Goal: Task Accomplishment & Management: Complete application form

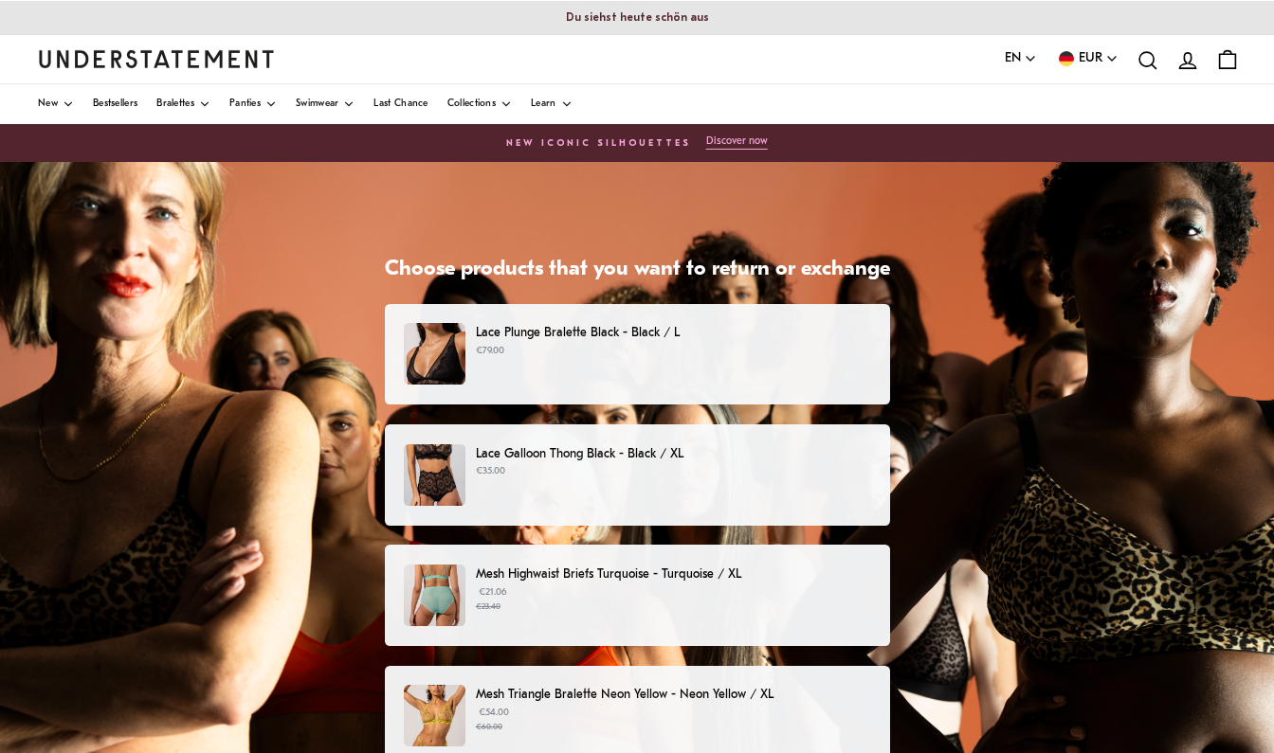
click at [589, 357] on p "€79.00" at bounding box center [673, 351] width 394 height 15
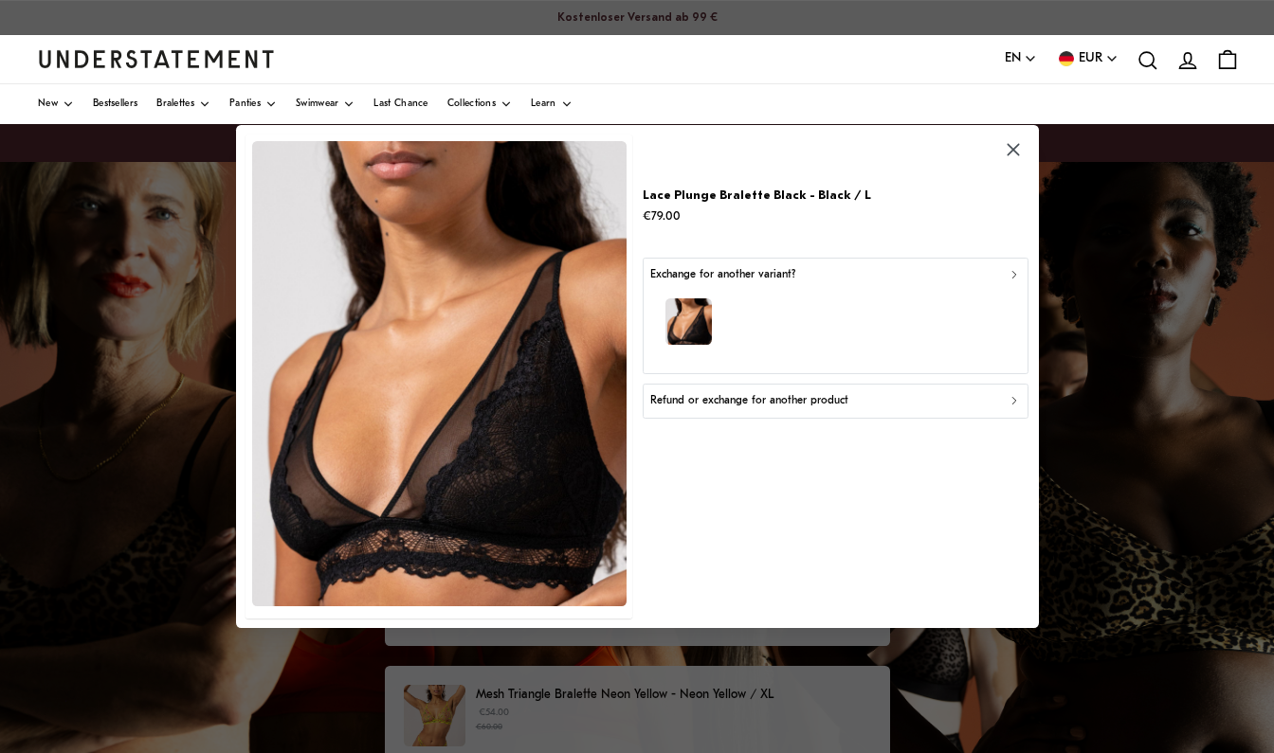
click at [739, 394] on p "Refund or exchange for another product" at bounding box center [749, 401] width 198 height 18
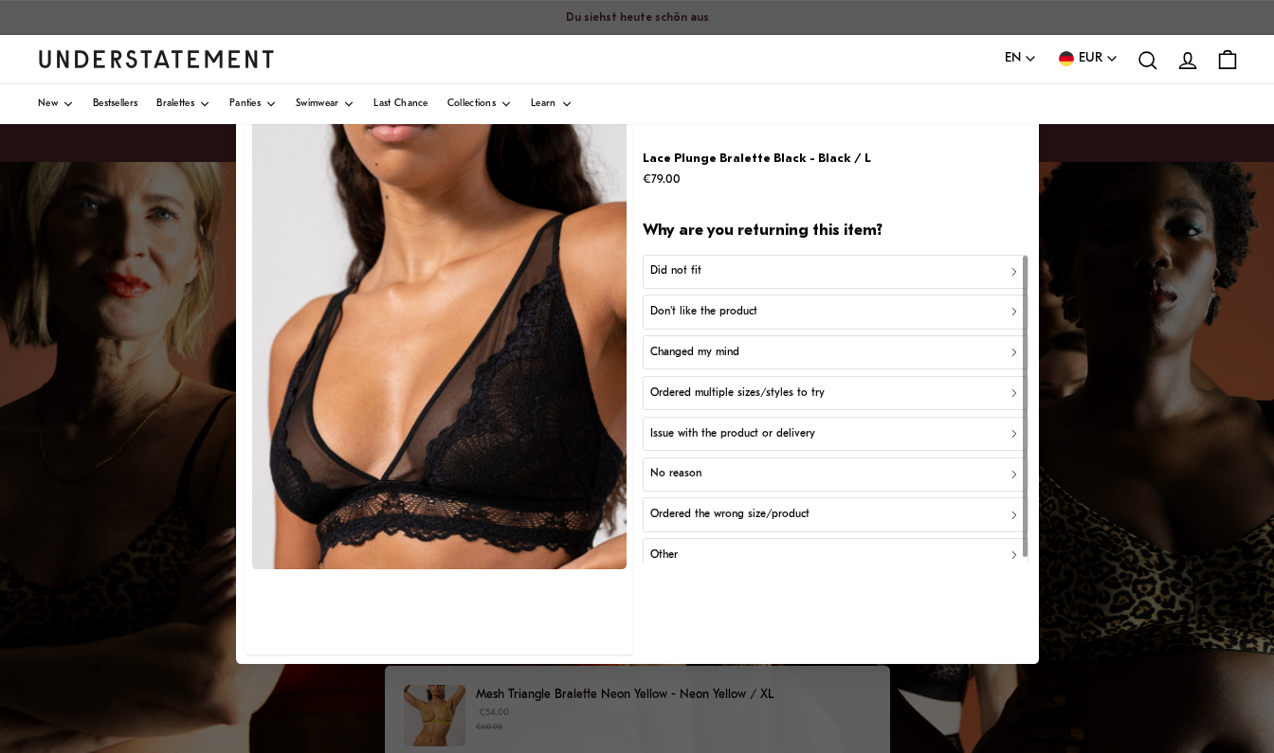
click at [696, 265] on p "Did not fit" at bounding box center [675, 272] width 51 height 18
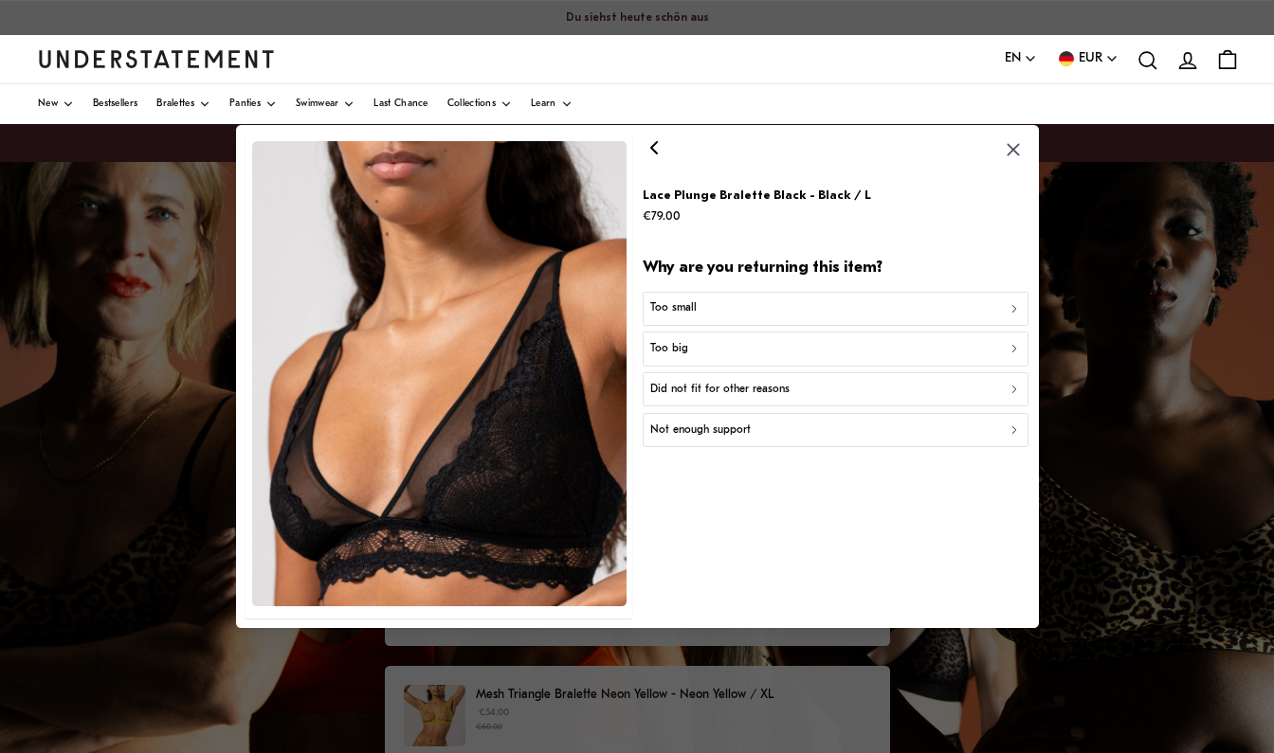
click at [686, 341] on p "Too big" at bounding box center [669, 349] width 38 height 18
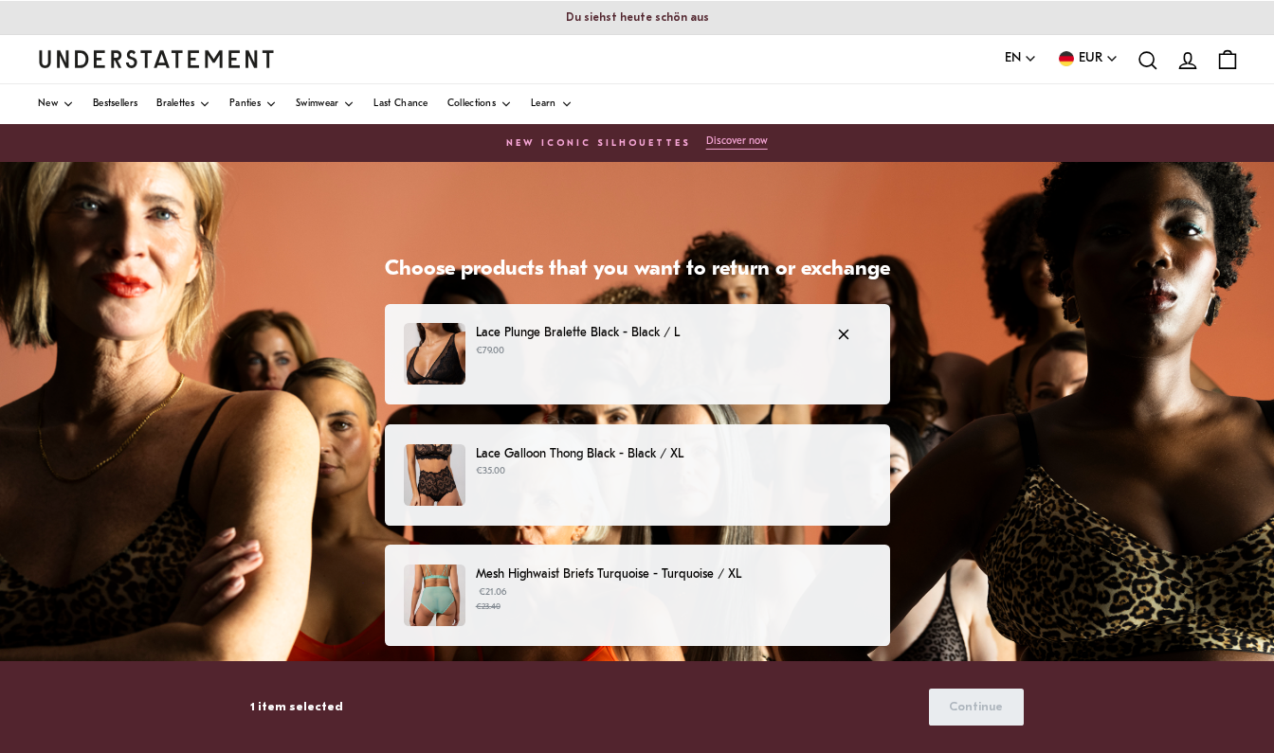
click at [600, 350] on p "€79.00" at bounding box center [646, 351] width 341 height 15
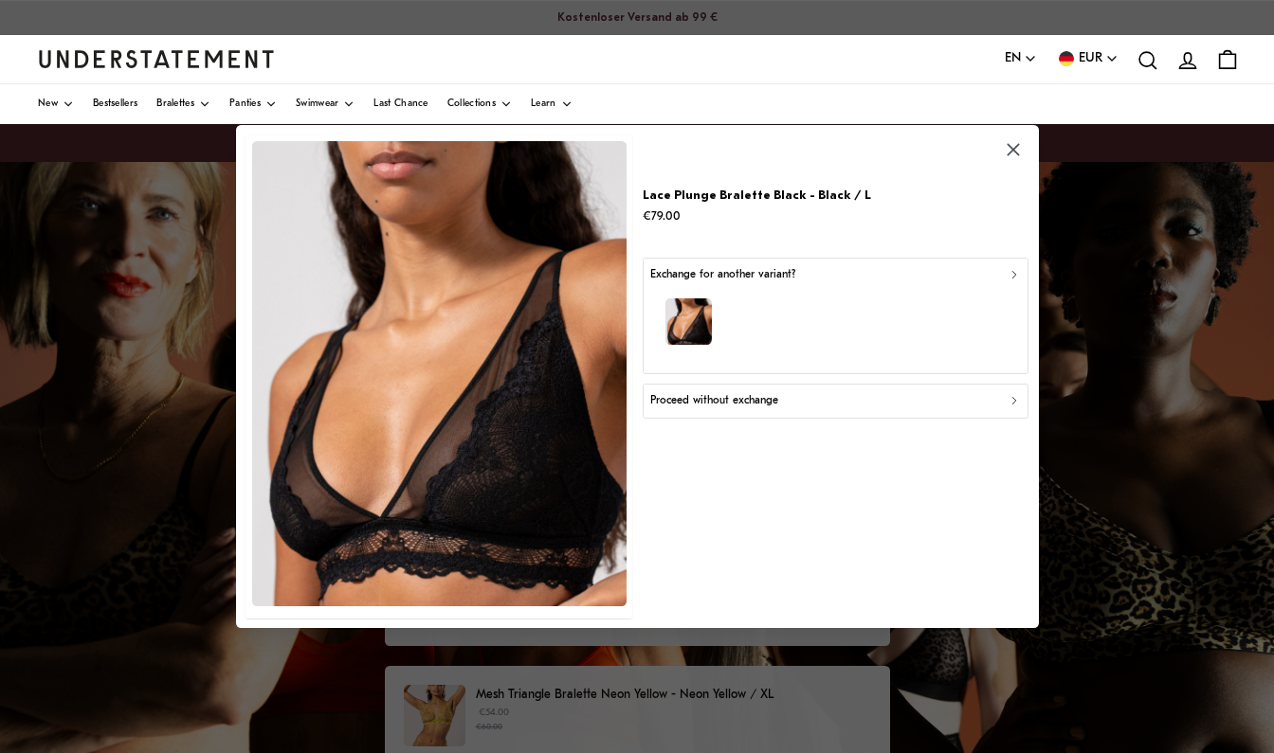
click at [711, 399] on p "Proceed without exchange" at bounding box center [714, 401] width 128 height 18
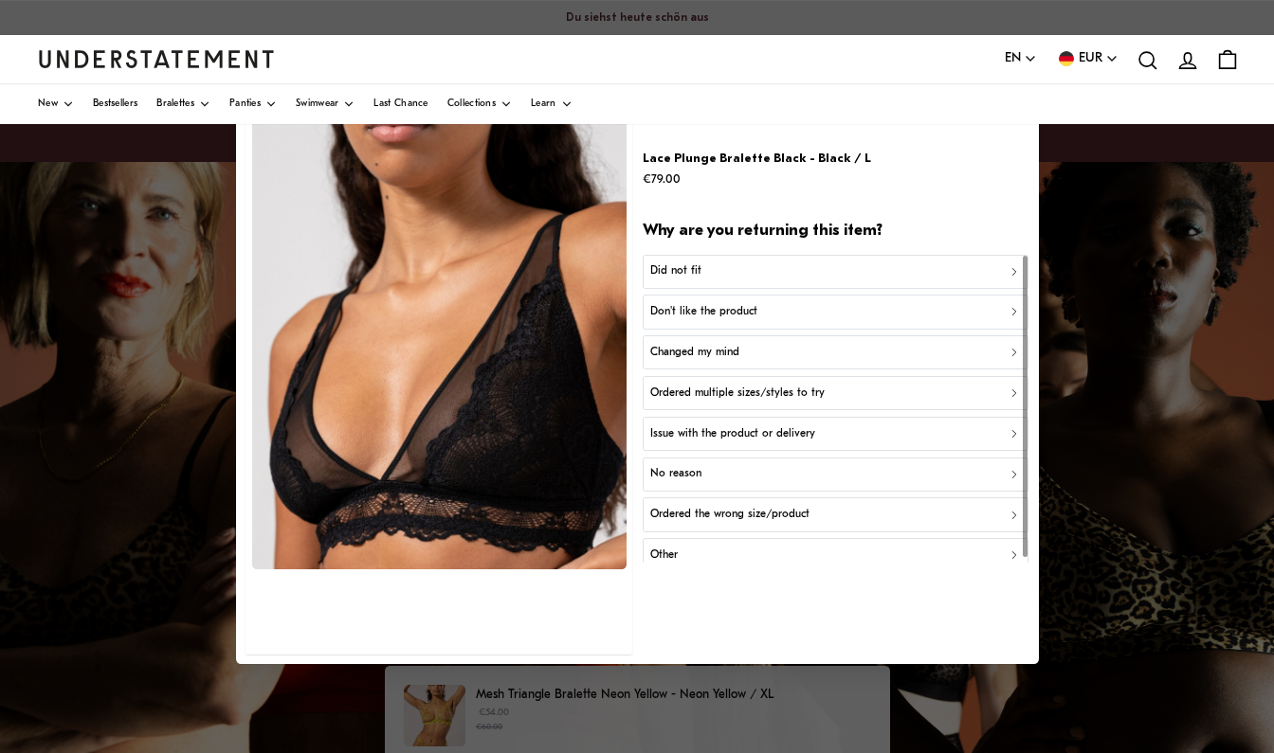
click at [700, 275] on div "Did not fit" at bounding box center [835, 272] width 370 height 18
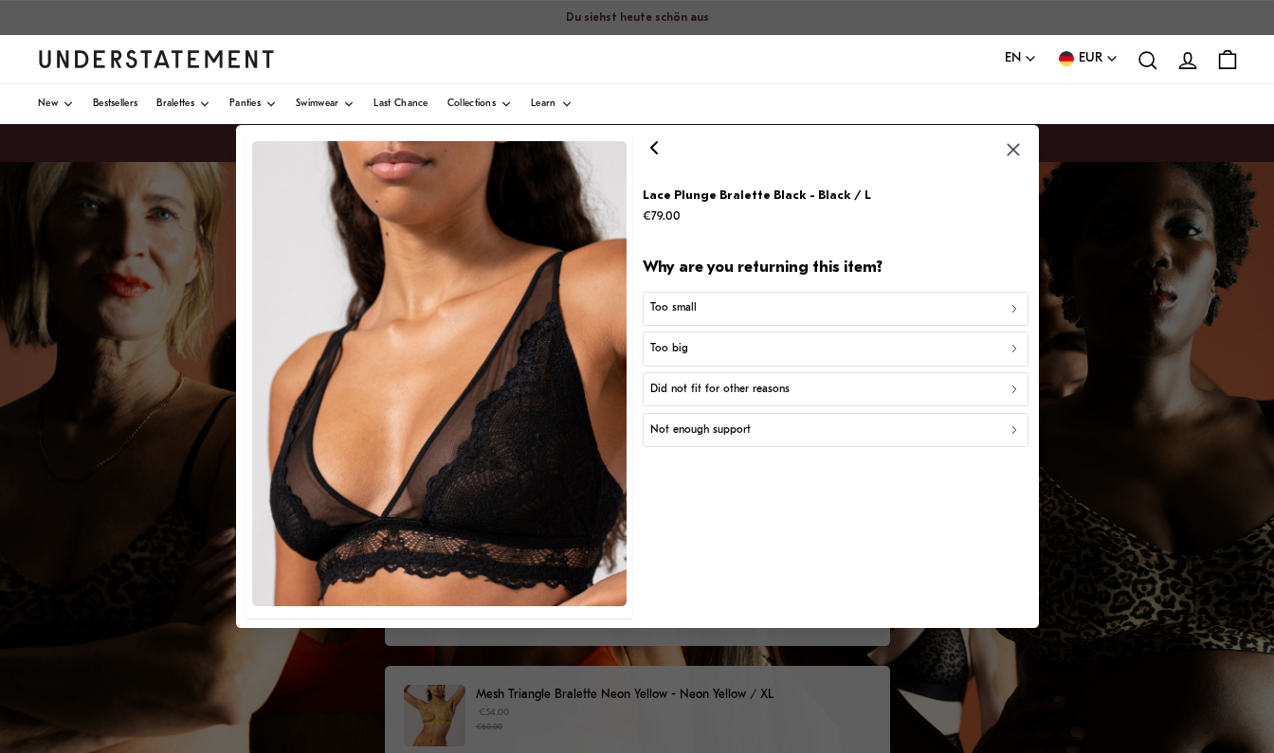
click at [681, 347] on p "Too big" at bounding box center [669, 349] width 38 height 18
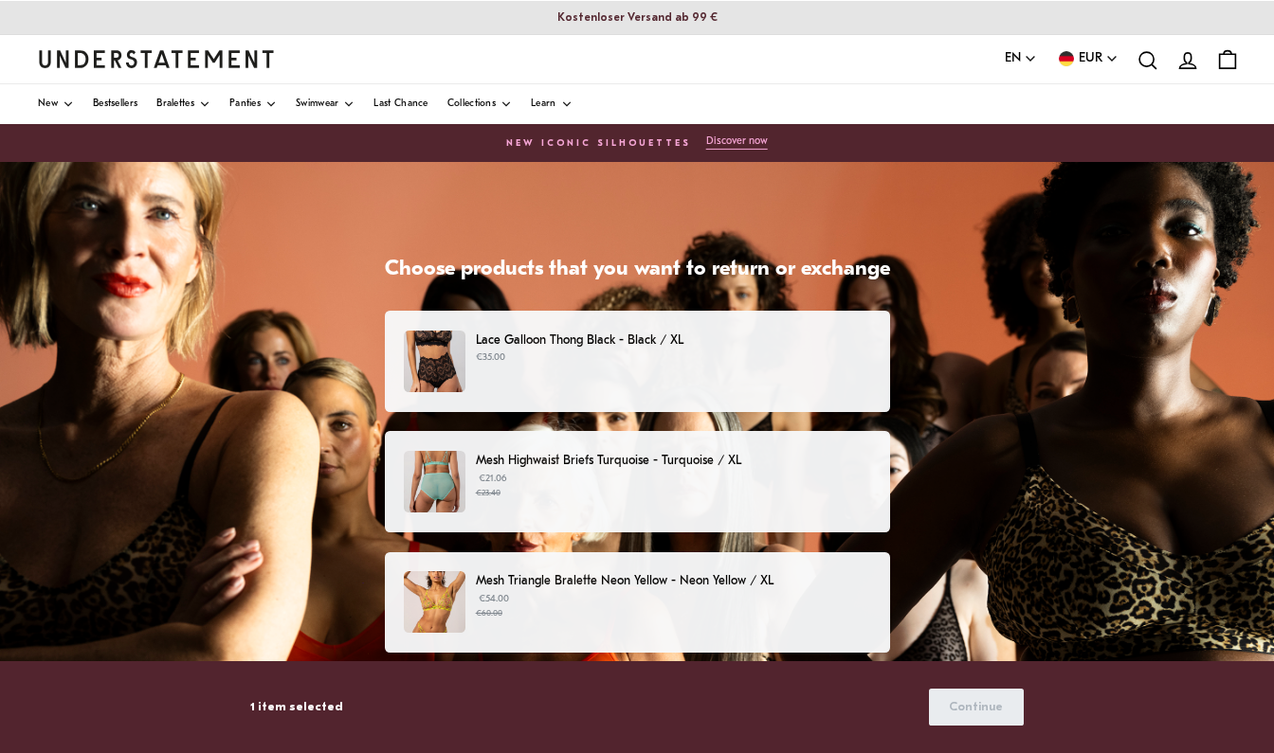
scroll to position [125, 0]
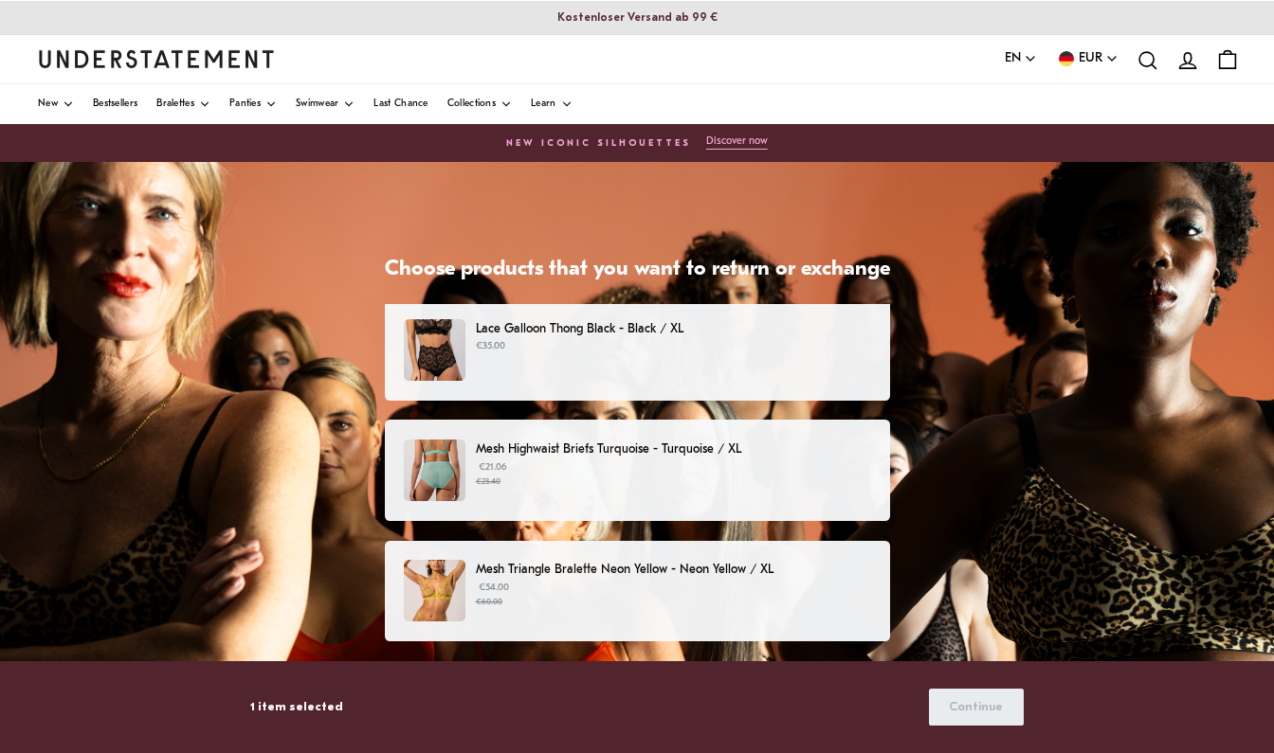
click at [424, 471] on img at bounding box center [435, 471] width 62 height 62
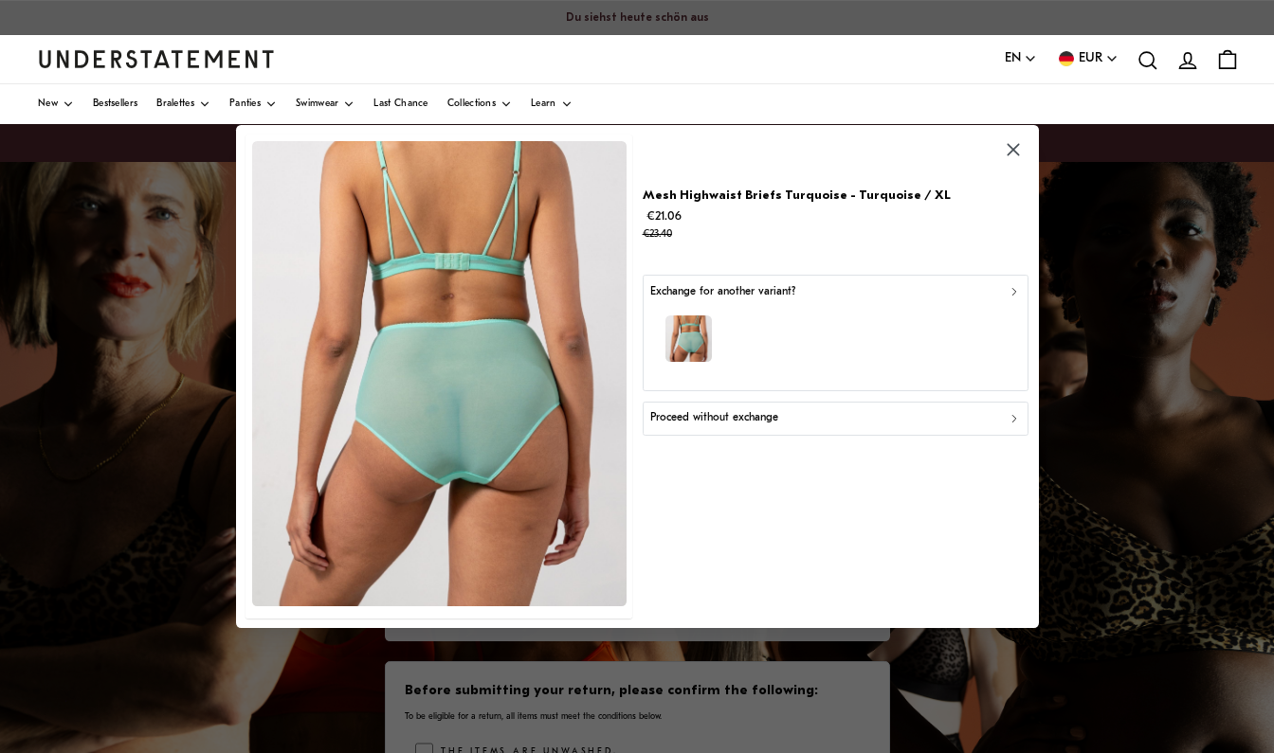
click at [741, 413] on p "Proceed without exchange" at bounding box center [714, 418] width 128 height 18
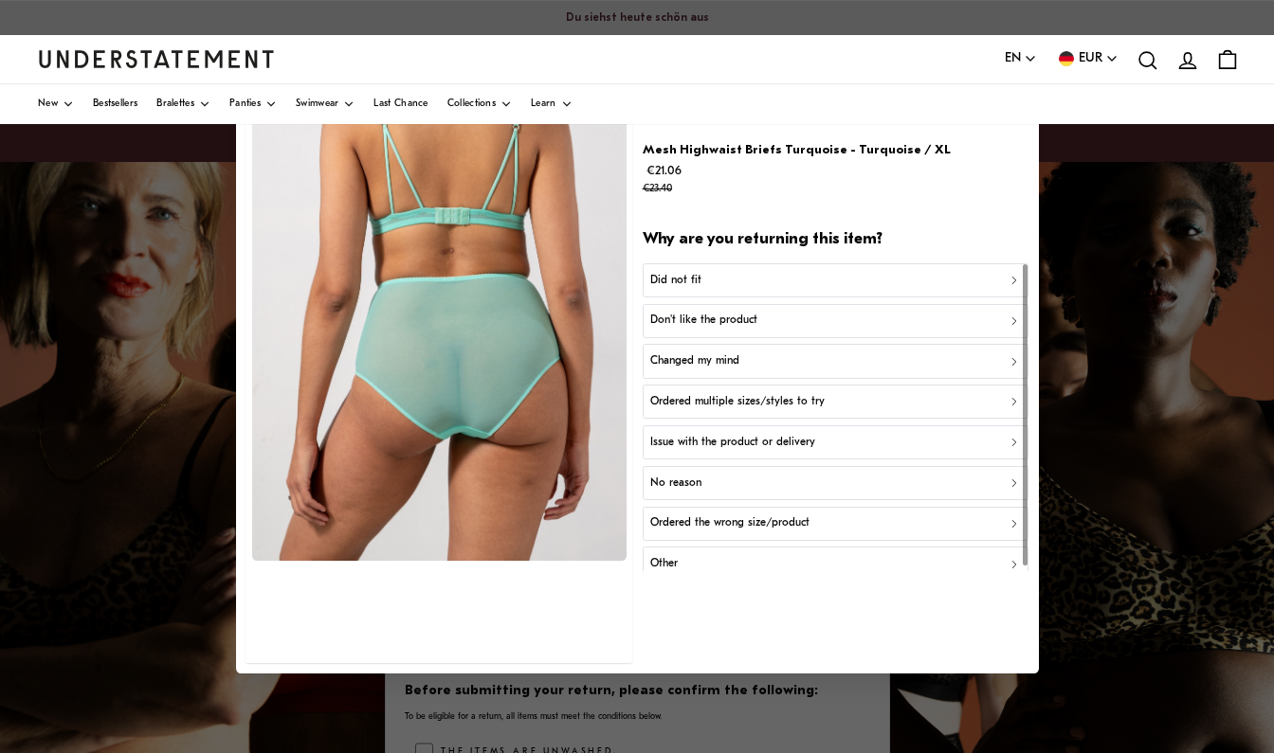
click at [680, 280] on p "Did not fit" at bounding box center [675, 281] width 51 height 18
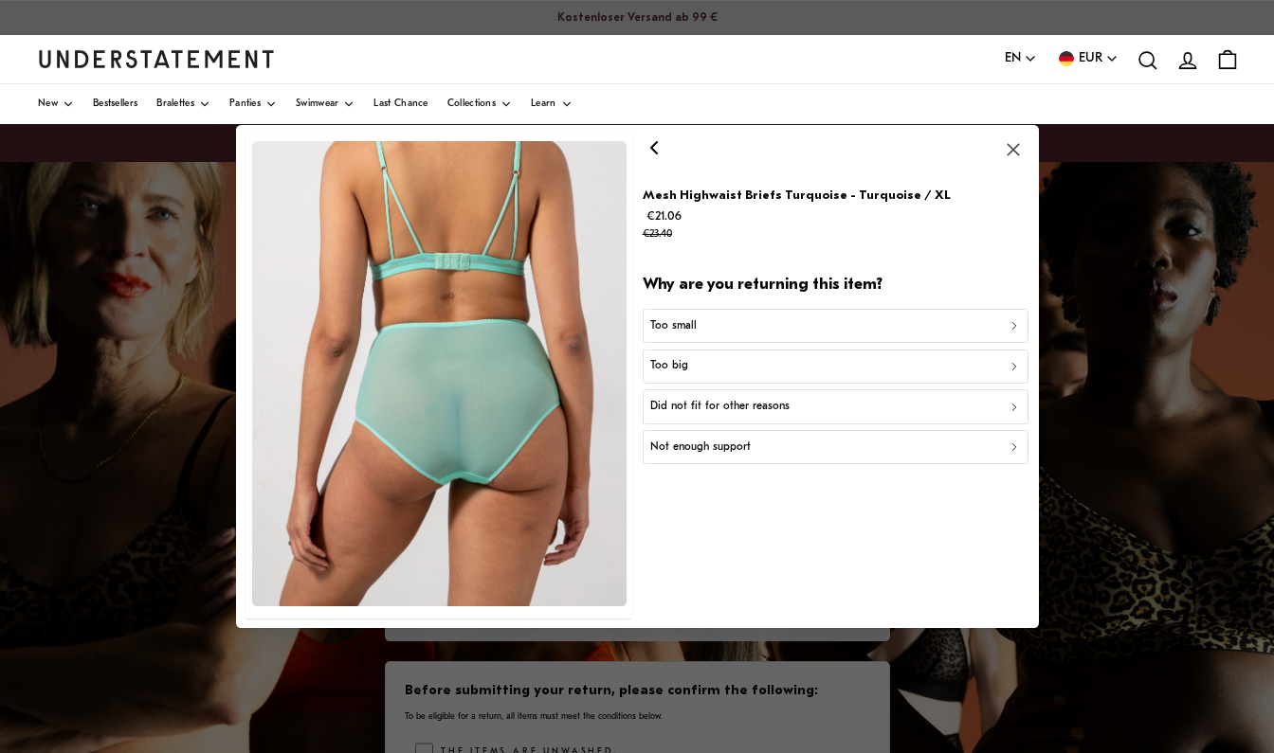
click at [679, 366] on p "Too big" at bounding box center [669, 366] width 38 height 18
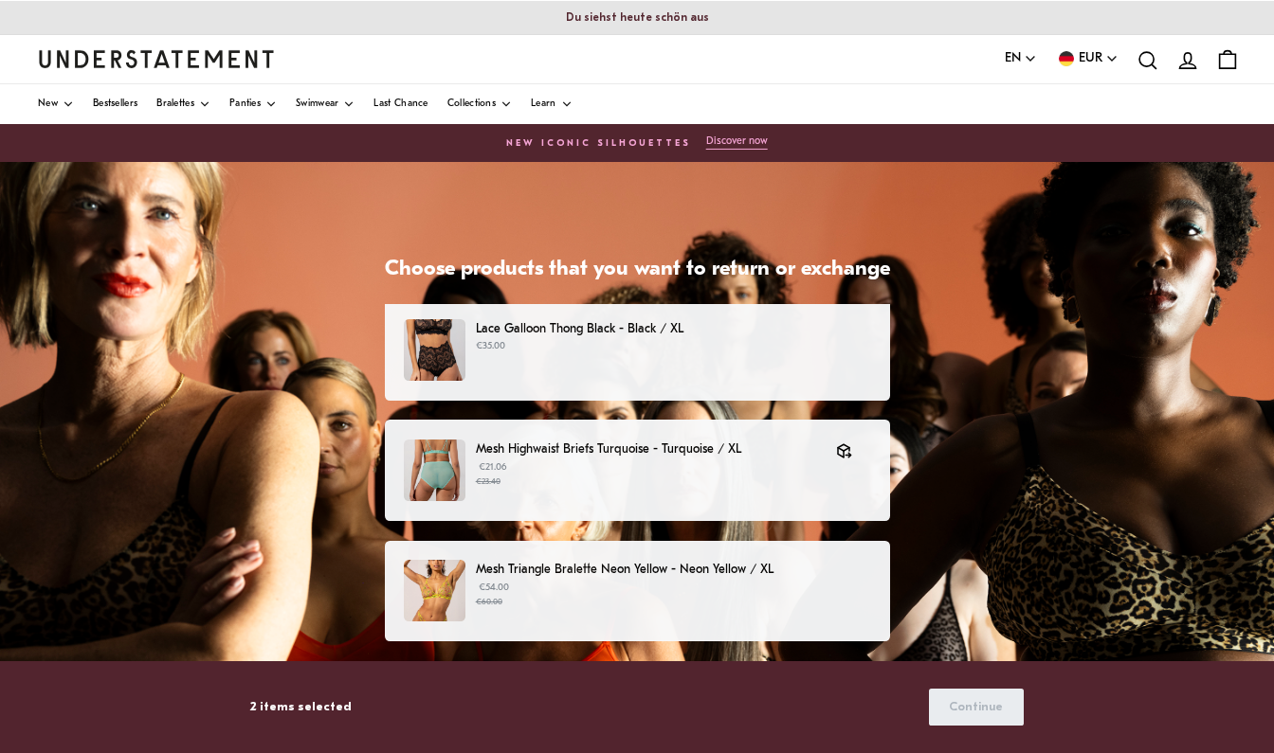
click at [487, 574] on p "Mesh Triangle Bralette Neon Yellow - Neon Yellow / XL" at bounding box center [673, 570] width 394 height 20
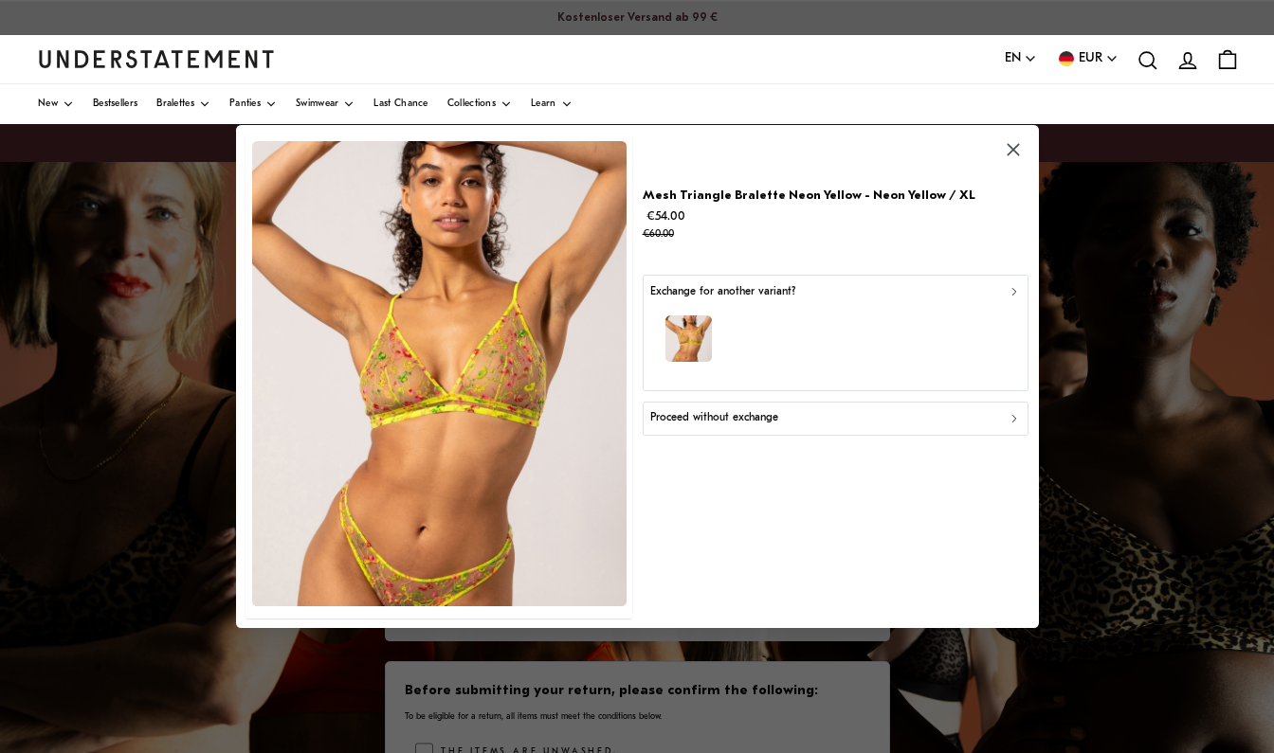
click at [718, 418] on p "Proceed without exchange" at bounding box center [714, 418] width 128 height 18
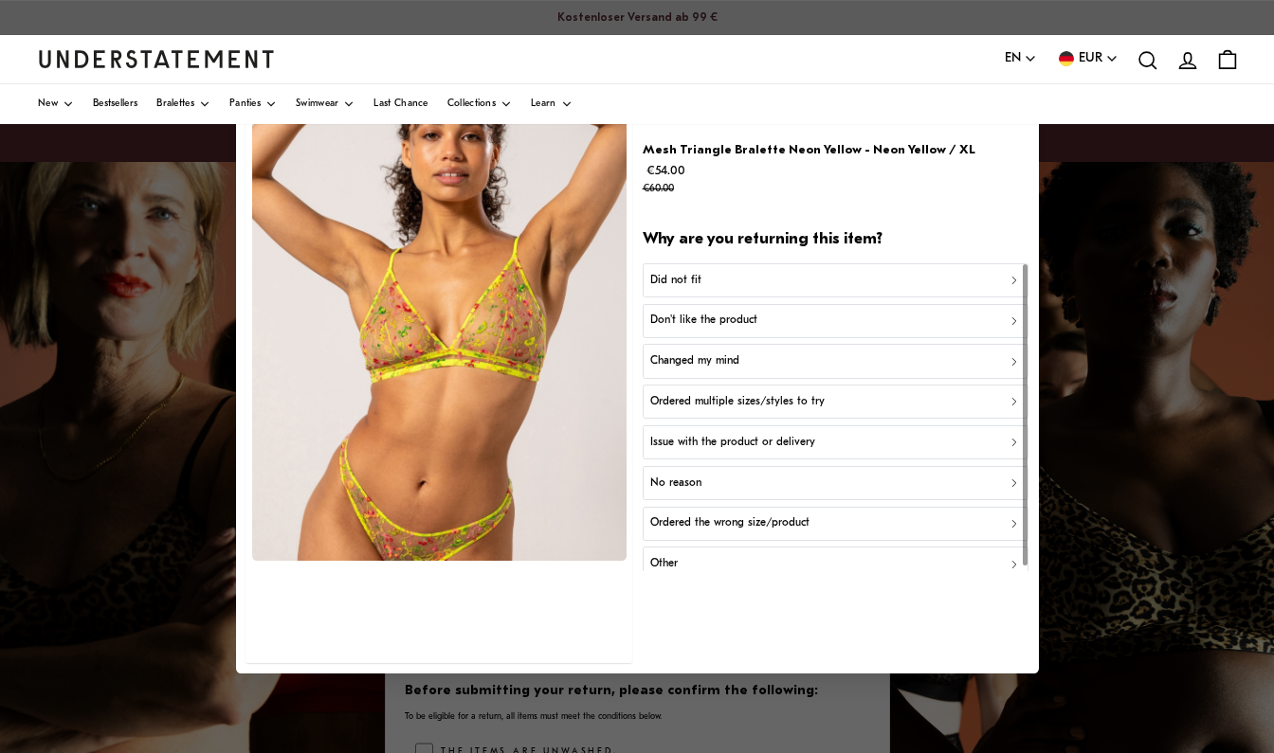
click at [687, 285] on p "Did not fit" at bounding box center [675, 281] width 51 height 18
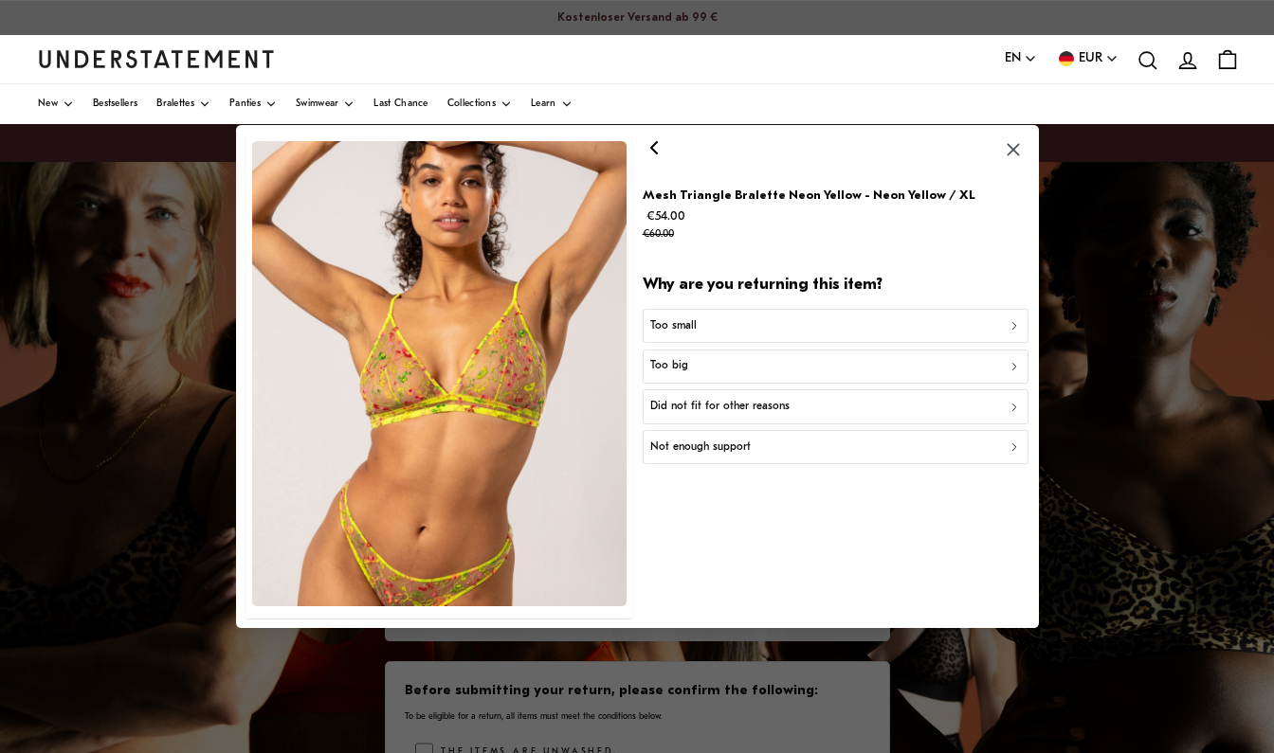
click at [688, 369] on div "Too big" at bounding box center [835, 366] width 370 height 18
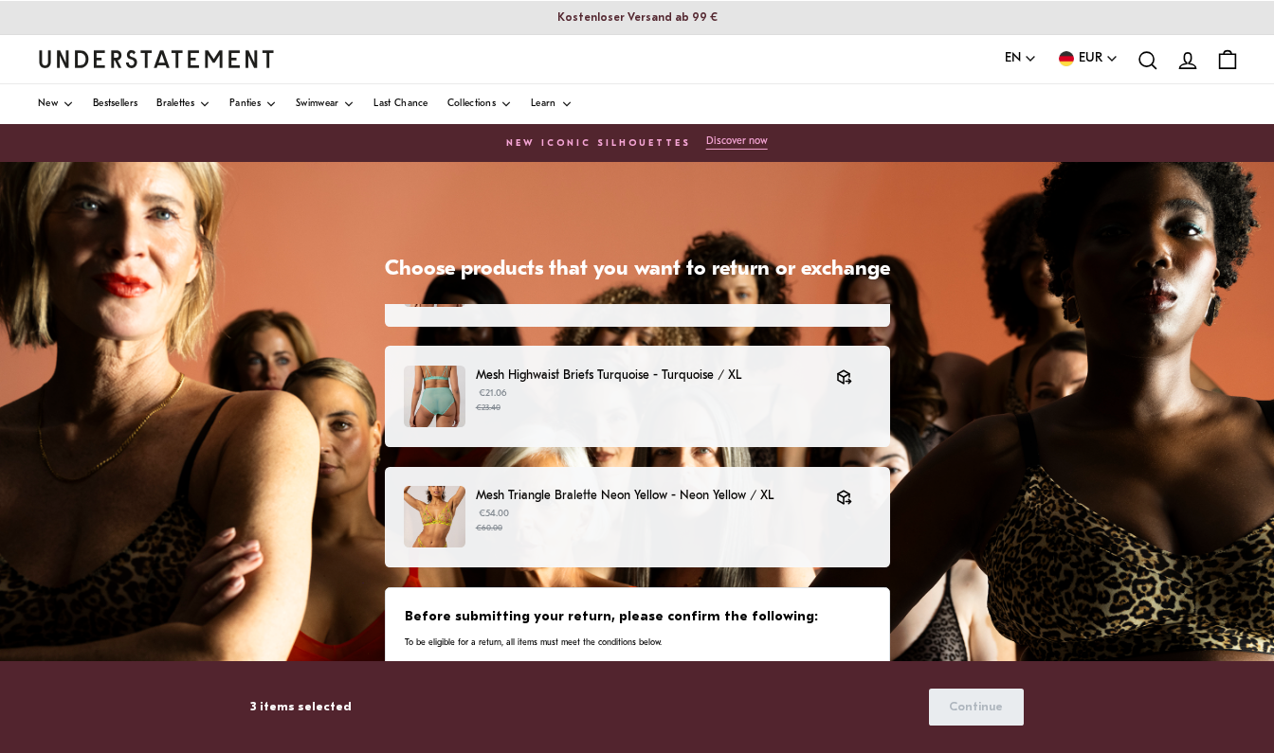
scroll to position [197, 0]
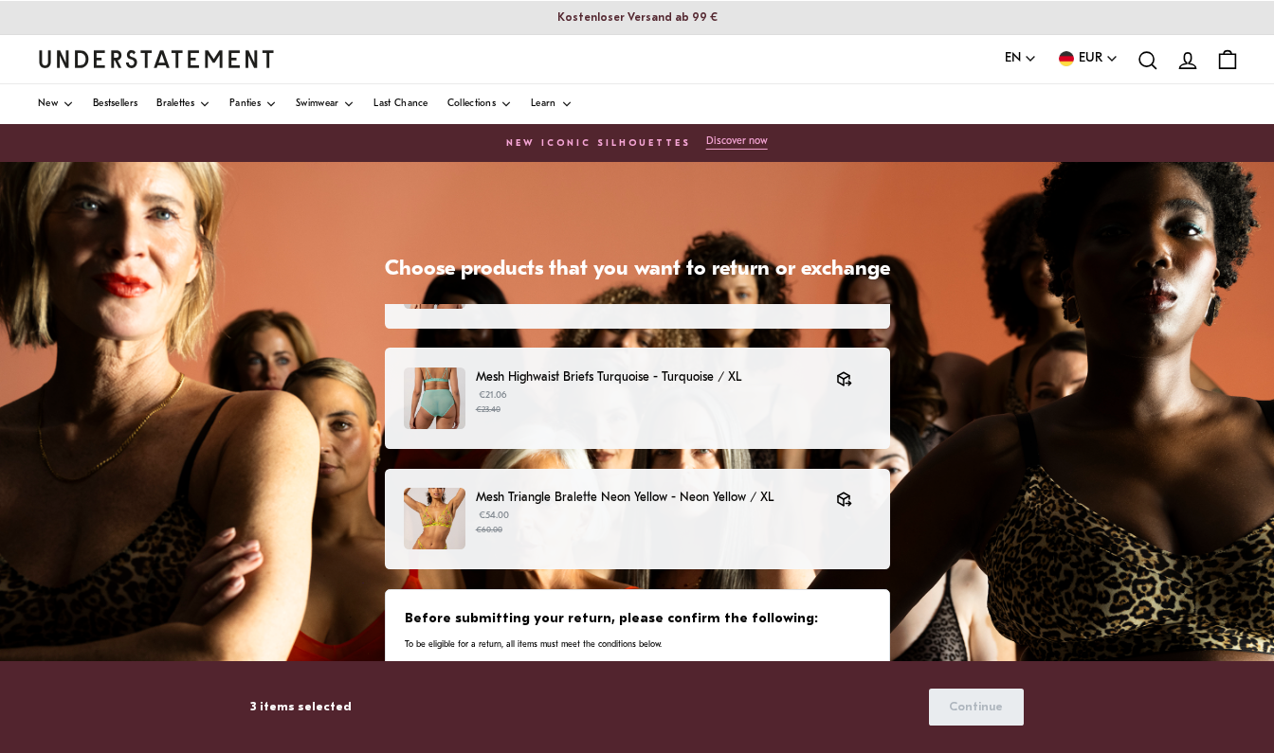
click at [297, 709] on p "3 items selected" at bounding box center [300, 707] width 101 height 20
click at [625, 626] on h3 "Before submitting your return, please confirm the following:" at bounding box center [636, 619] width 463 height 19
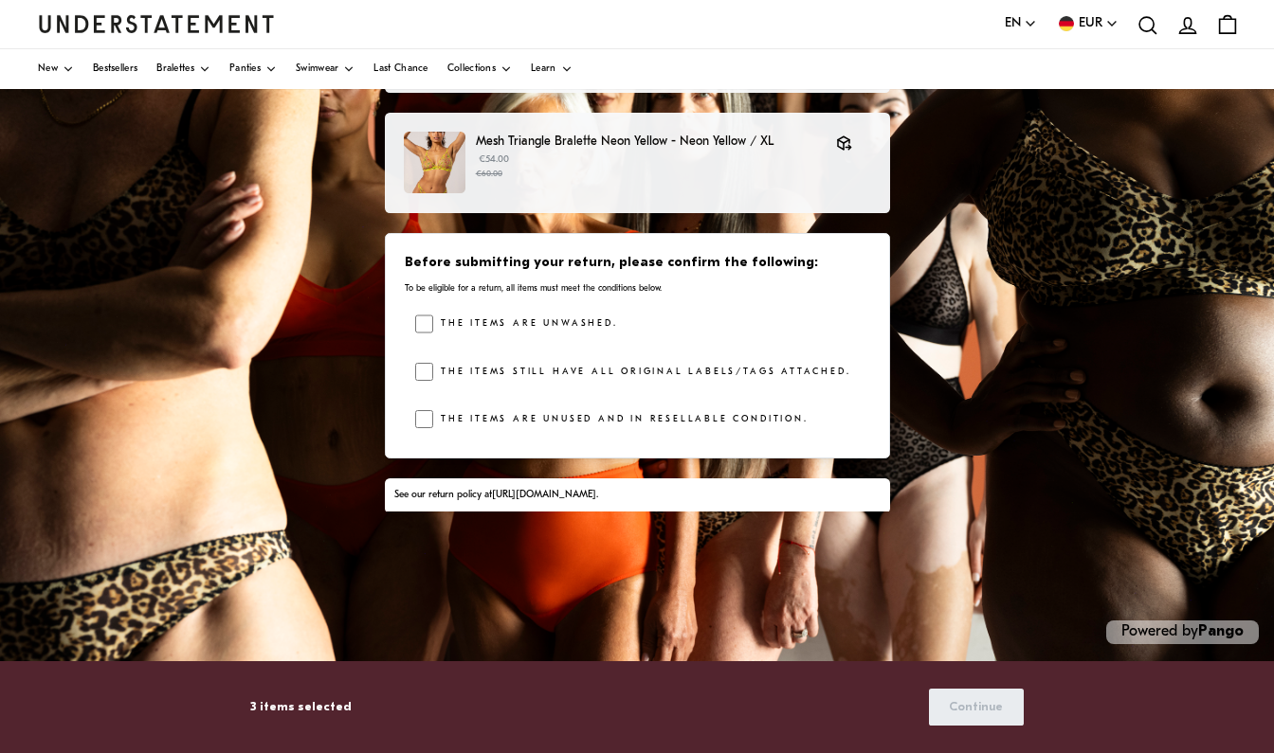
scroll to position [356, 0]
click at [972, 712] on span "Continue" at bounding box center [976, 707] width 54 height 35
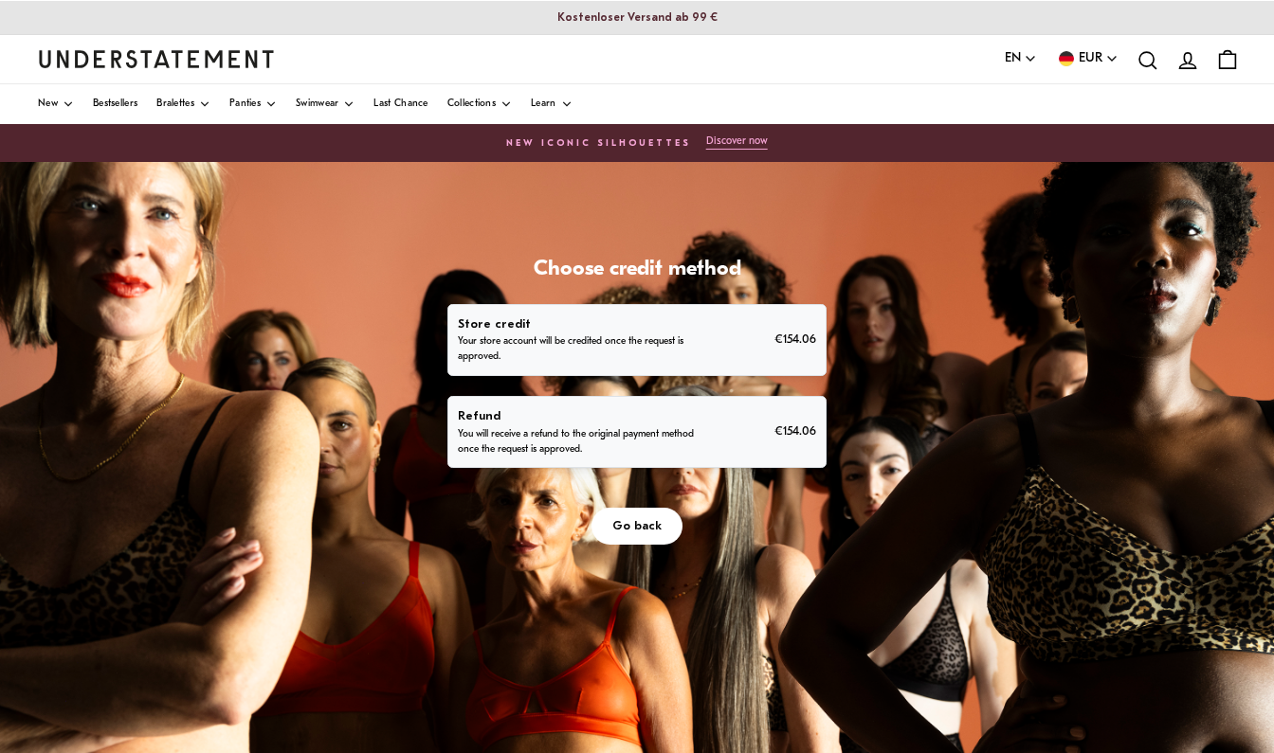
click at [644, 545] on button "Go back" at bounding box center [636, 526] width 91 height 37
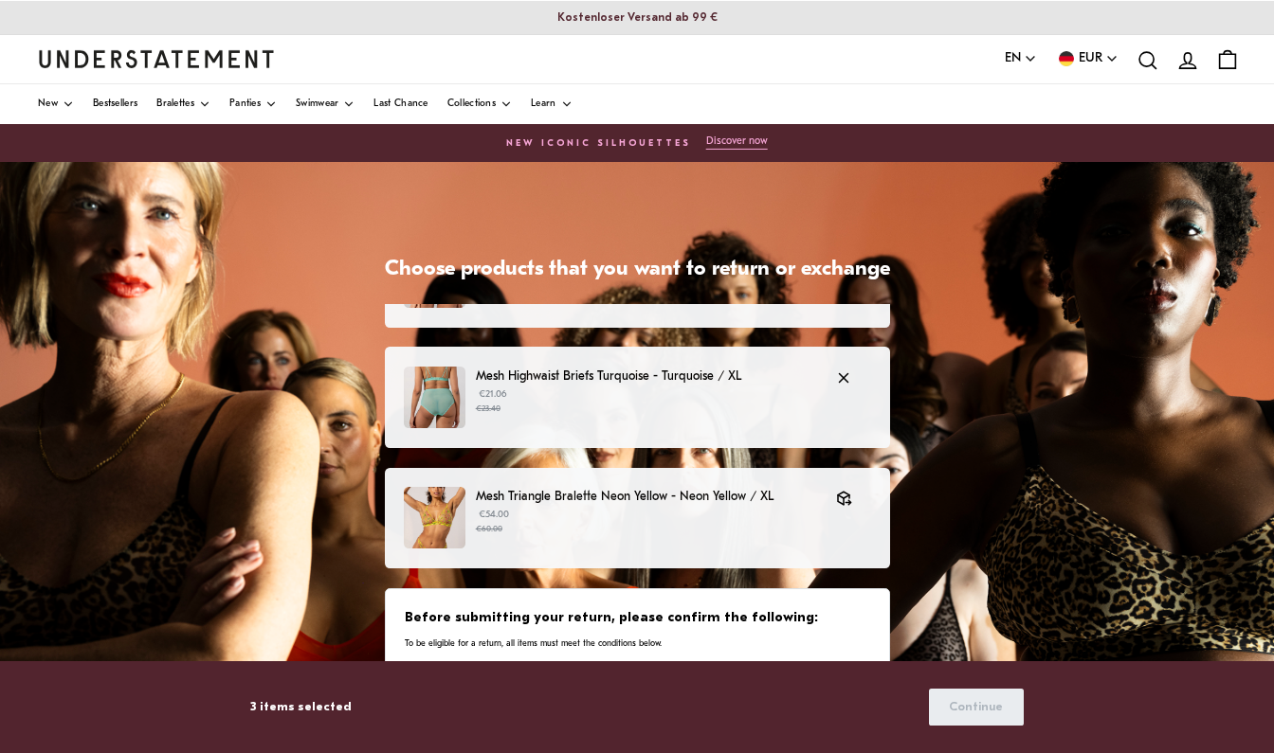
scroll to position [197, 0]
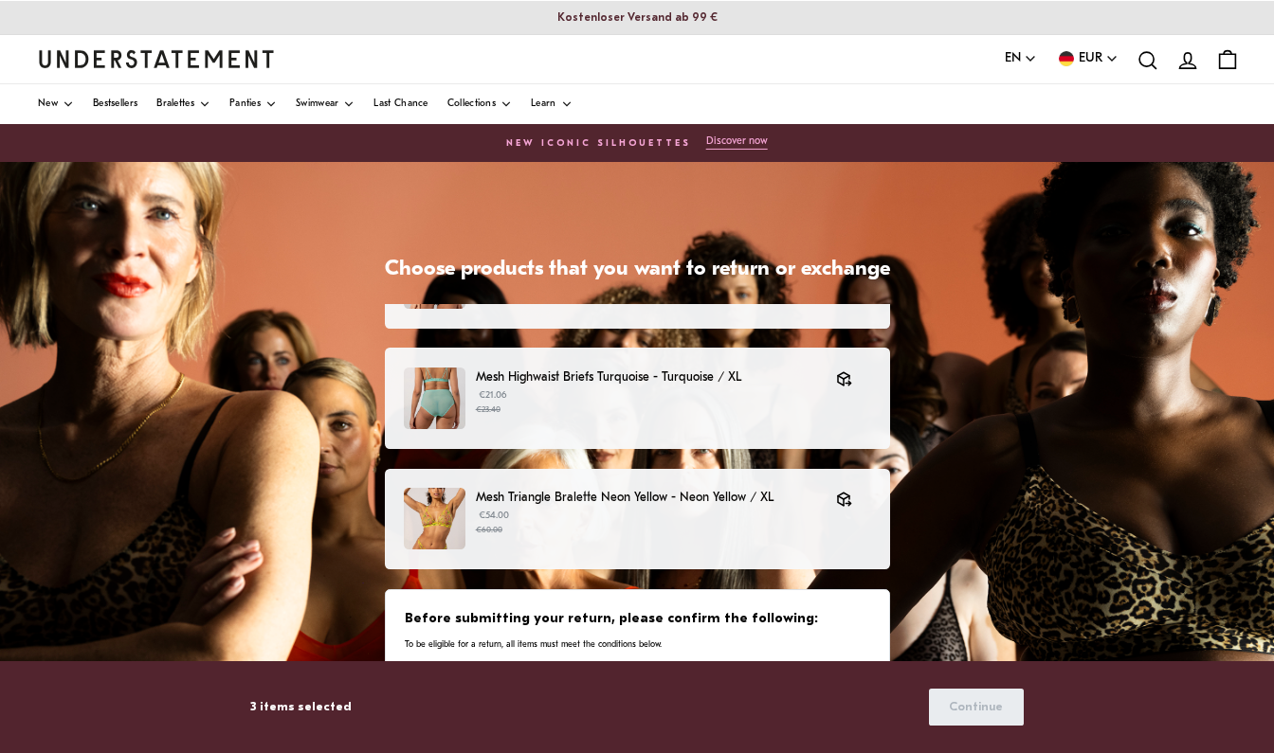
click at [961, 596] on div "Choose products that you want to return or exchange Lace Plunge Bralette Black …" at bounding box center [637, 636] width 1274 height 948
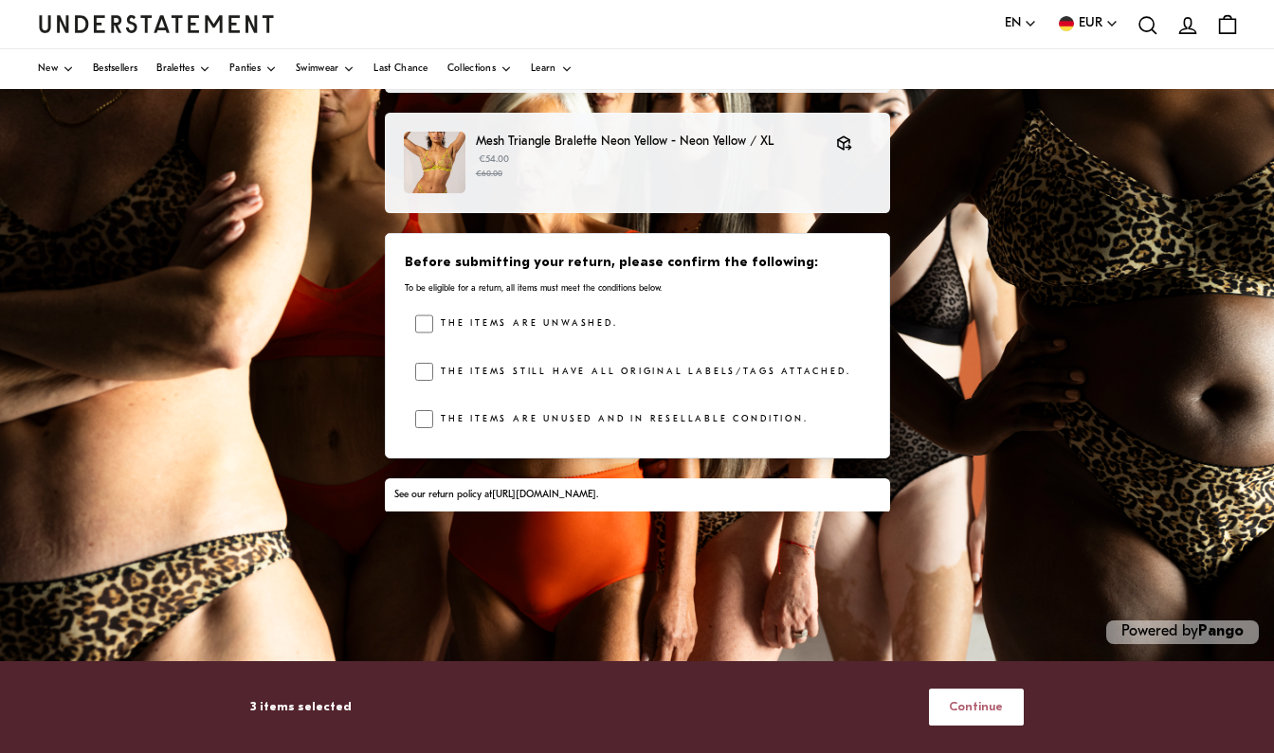
scroll to position [356, 0]
click at [966, 708] on span "Continue" at bounding box center [976, 707] width 54 height 35
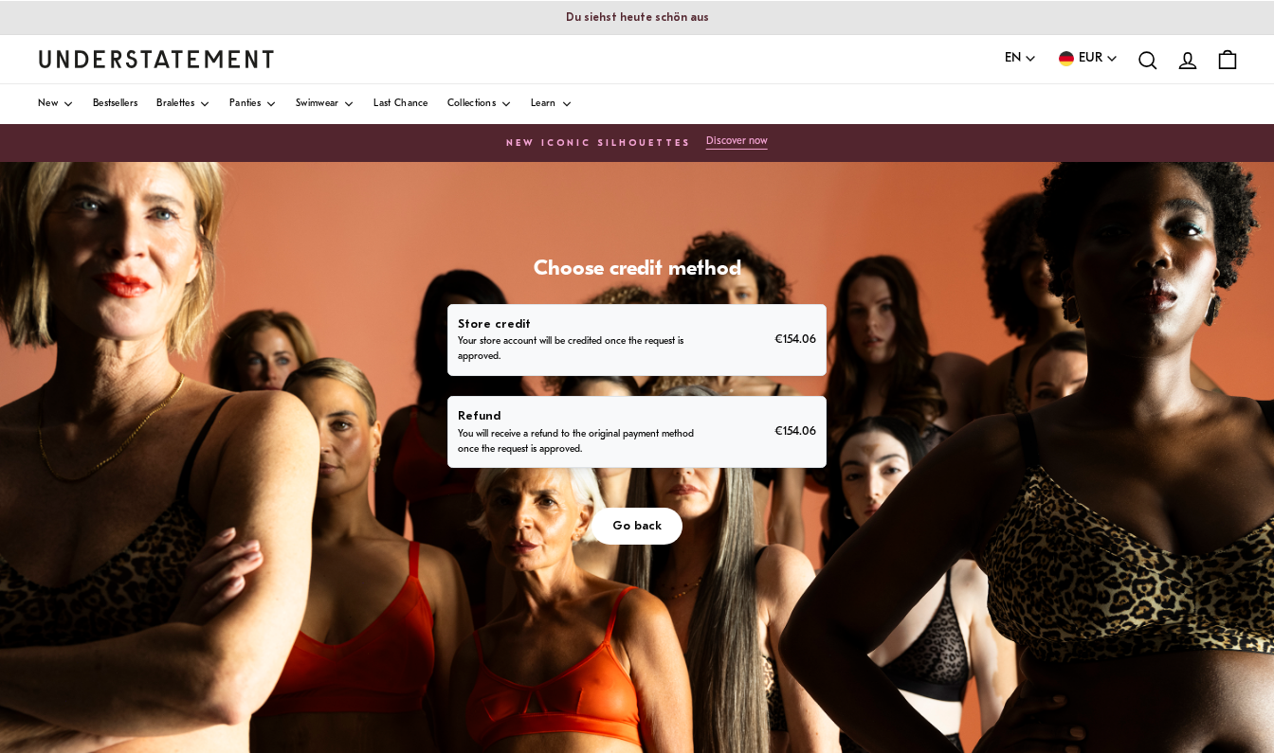
click at [695, 458] on p "You will receive a refund to the original payment method once the request is ap…" at bounding box center [576, 442] width 237 height 30
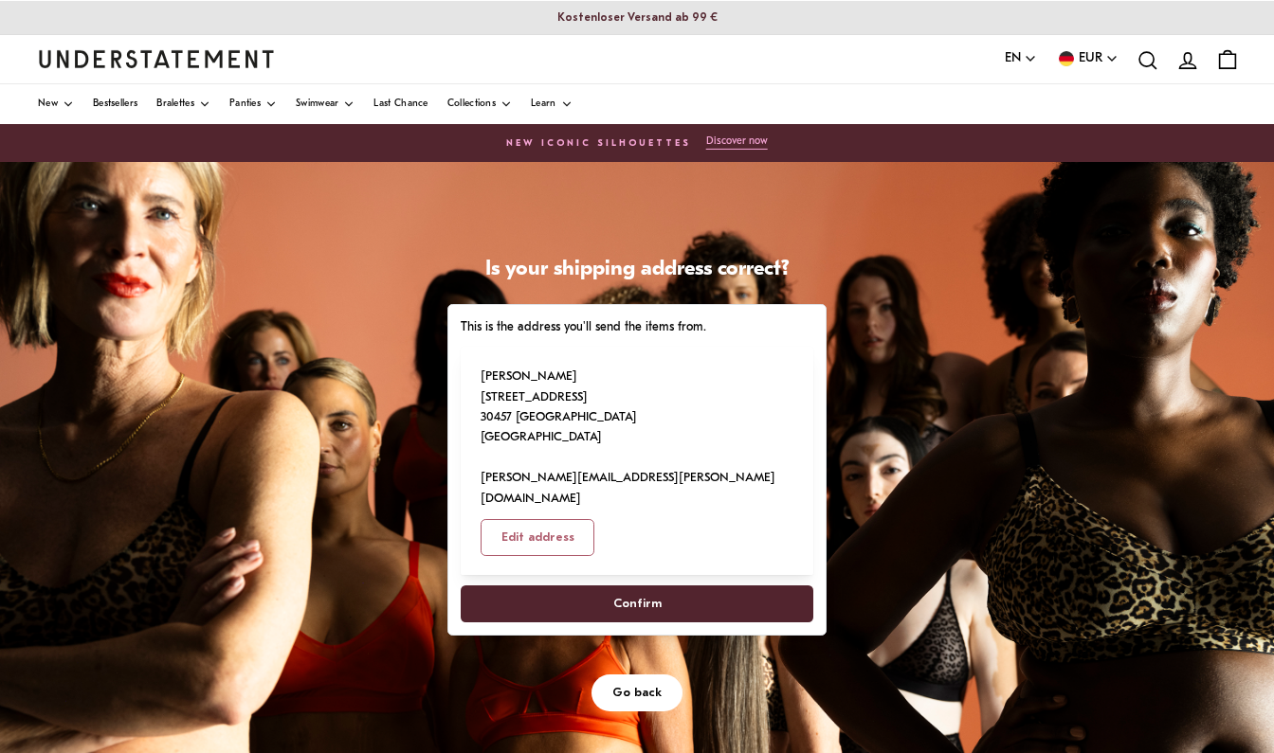
click at [661, 622] on span "Confirm" at bounding box center [637, 604] width 48 height 35
select select "**"
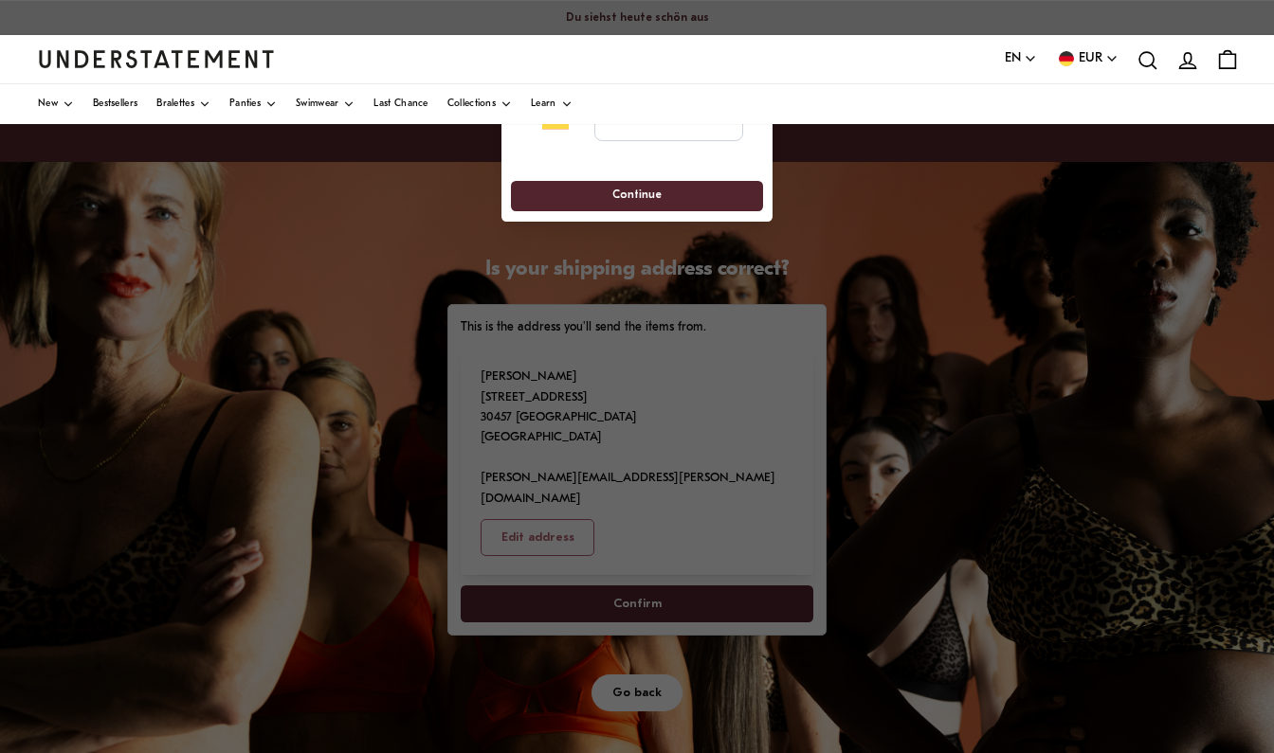
click at [905, 136] on div at bounding box center [637, 376] width 1274 height 753
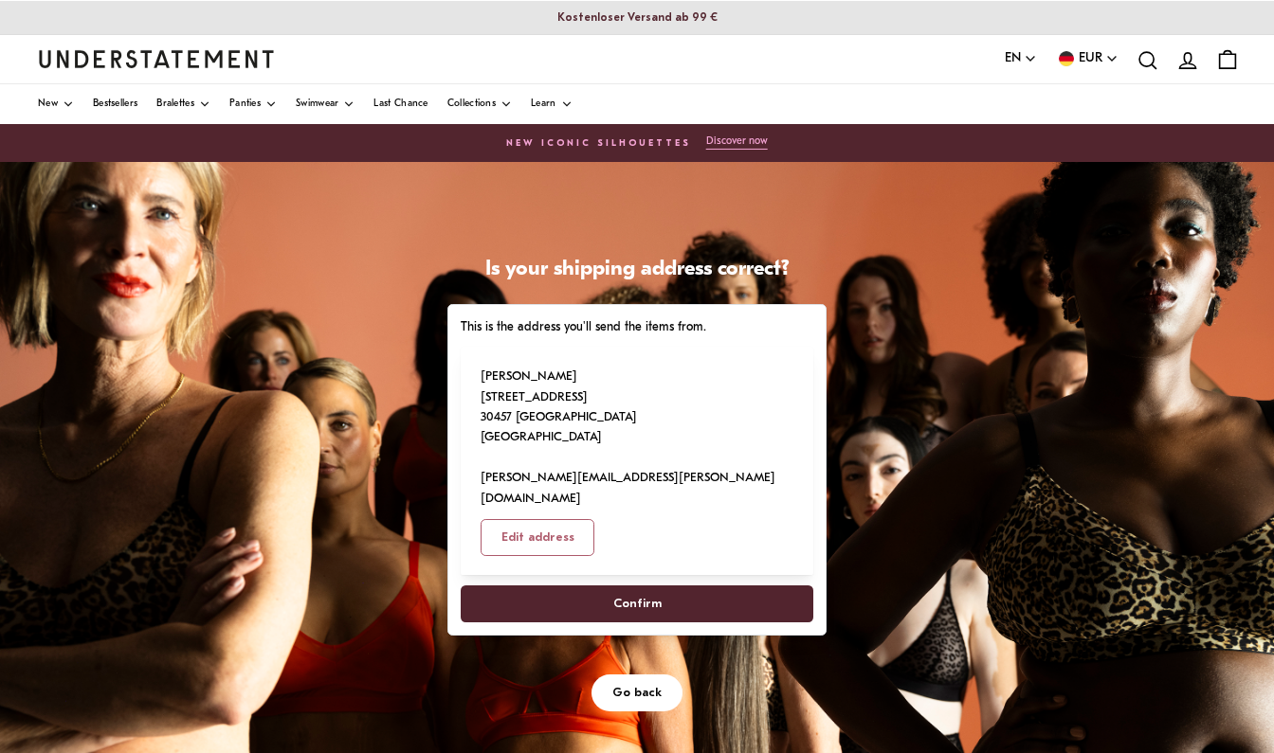
click at [599, 587] on span "Confirm" at bounding box center [636, 604] width 311 height 35
click at [633, 587] on span "Confirm" at bounding box center [637, 604] width 48 height 35
click at [626, 587] on span "Confirm" at bounding box center [637, 604] width 48 height 35
click at [570, 367] on p "[PERSON_NAME] [STREET_ADDRESS] [PERSON_NAME][EMAIL_ADDRESS][PERSON_NAME][DOMAIN…" at bounding box center [636, 438] width 313 height 142
click at [641, 587] on span "Confirm" at bounding box center [637, 604] width 48 height 35
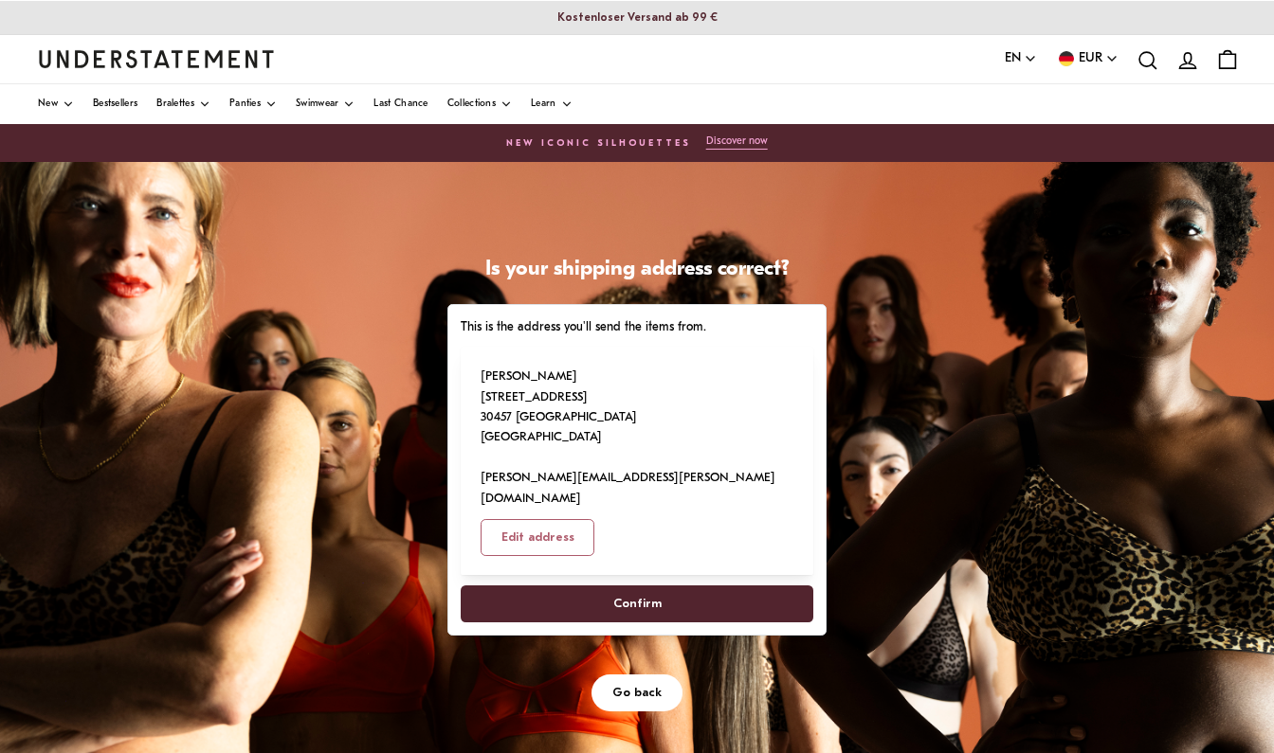
click at [641, 587] on span "Confirm" at bounding box center [637, 604] width 48 height 35
click at [633, 676] on span "Go back" at bounding box center [636, 693] width 49 height 35
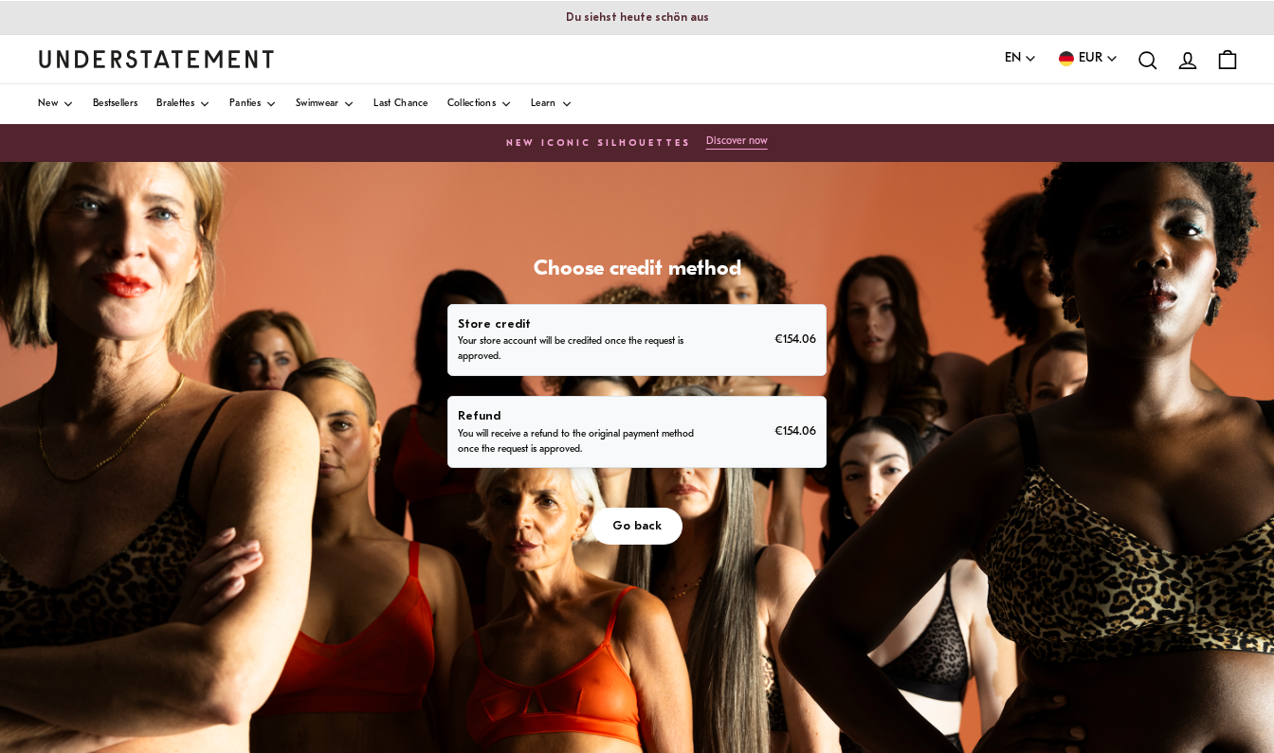
click at [695, 458] on p "You will receive a refund to the original payment method once the request is ap…" at bounding box center [576, 442] width 237 height 30
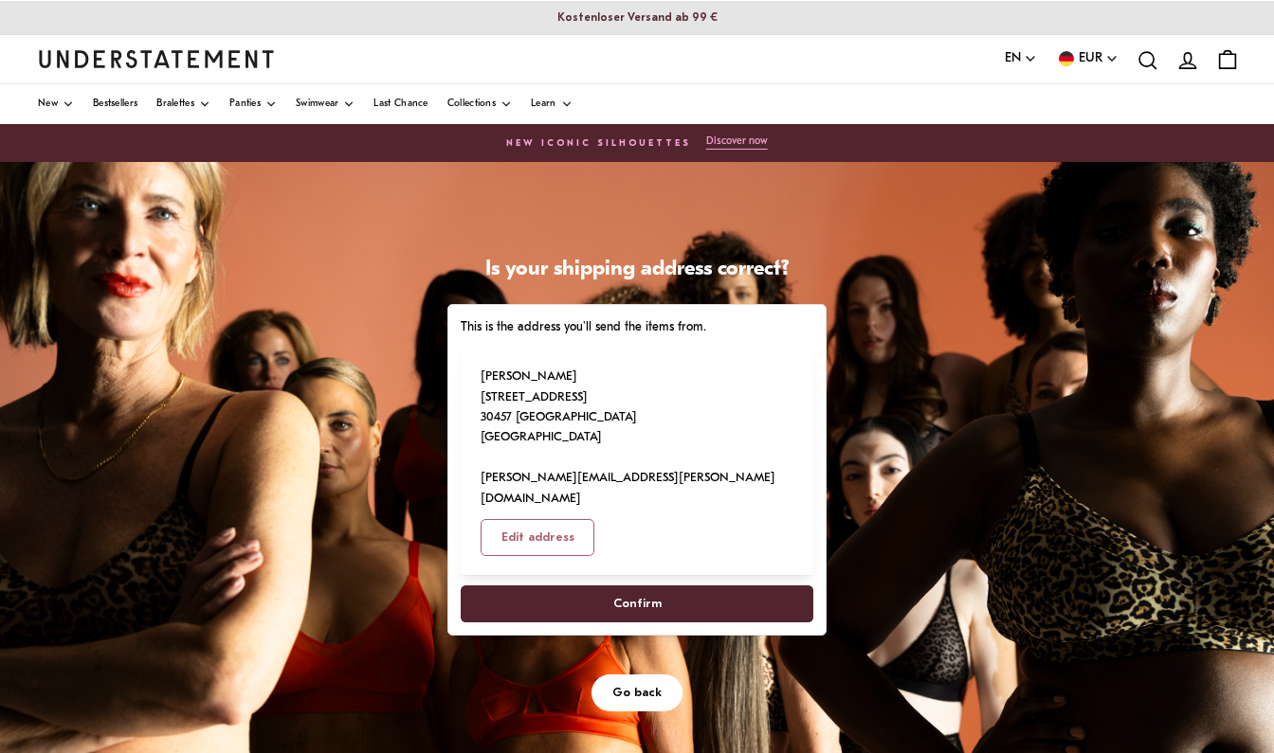
click at [792, 622] on span "Confirm" at bounding box center [636, 604] width 311 height 35
select select "**"
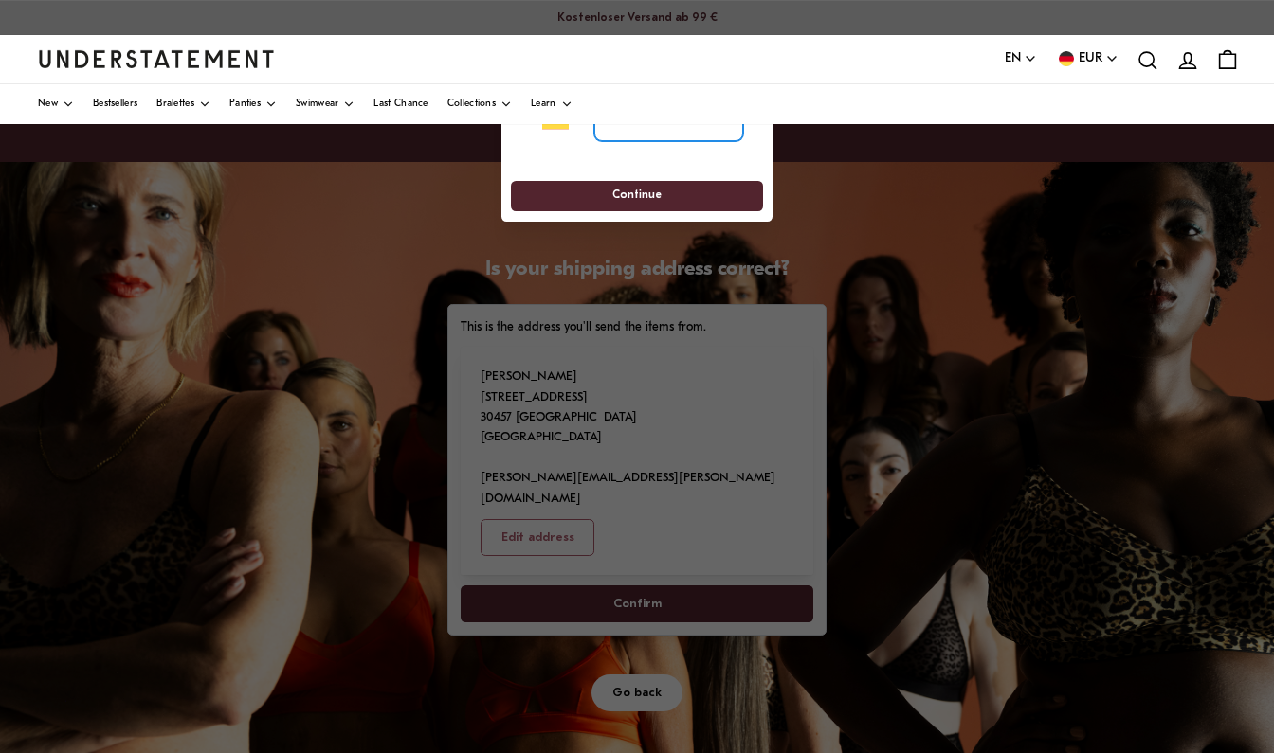
click at [676, 128] on input "tel" at bounding box center [668, 120] width 149 height 42
drag, startPoint x: 570, startPoint y: 153, endPoint x: 570, endPoint y: 226, distance: 73.0
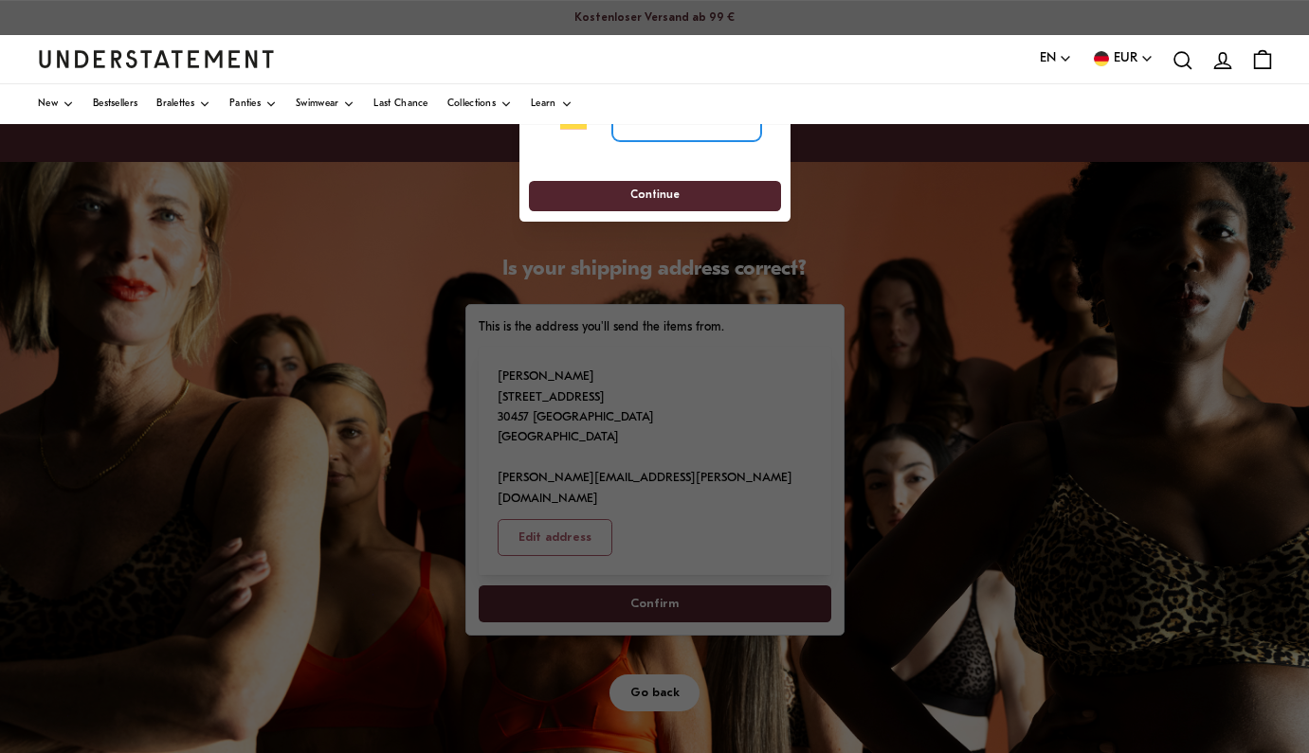
click at [630, 133] on input "tel" at bounding box center [685, 120] width 149 height 42
type input "**********"
click at [653, 188] on span "Continue" at bounding box center [654, 196] width 49 height 29
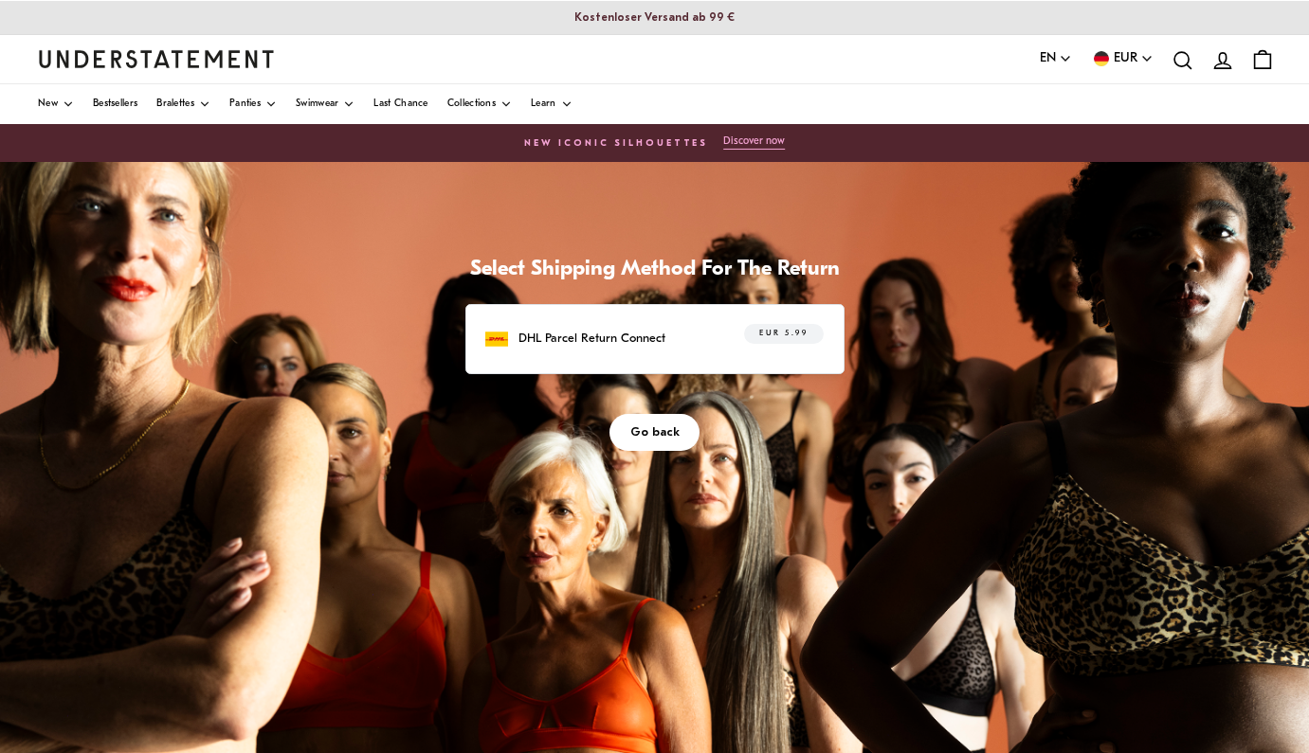
click at [781, 353] on div "DHL Parcel Return Connect EUR 5.99" at bounding box center [653, 338] width 337 height 29
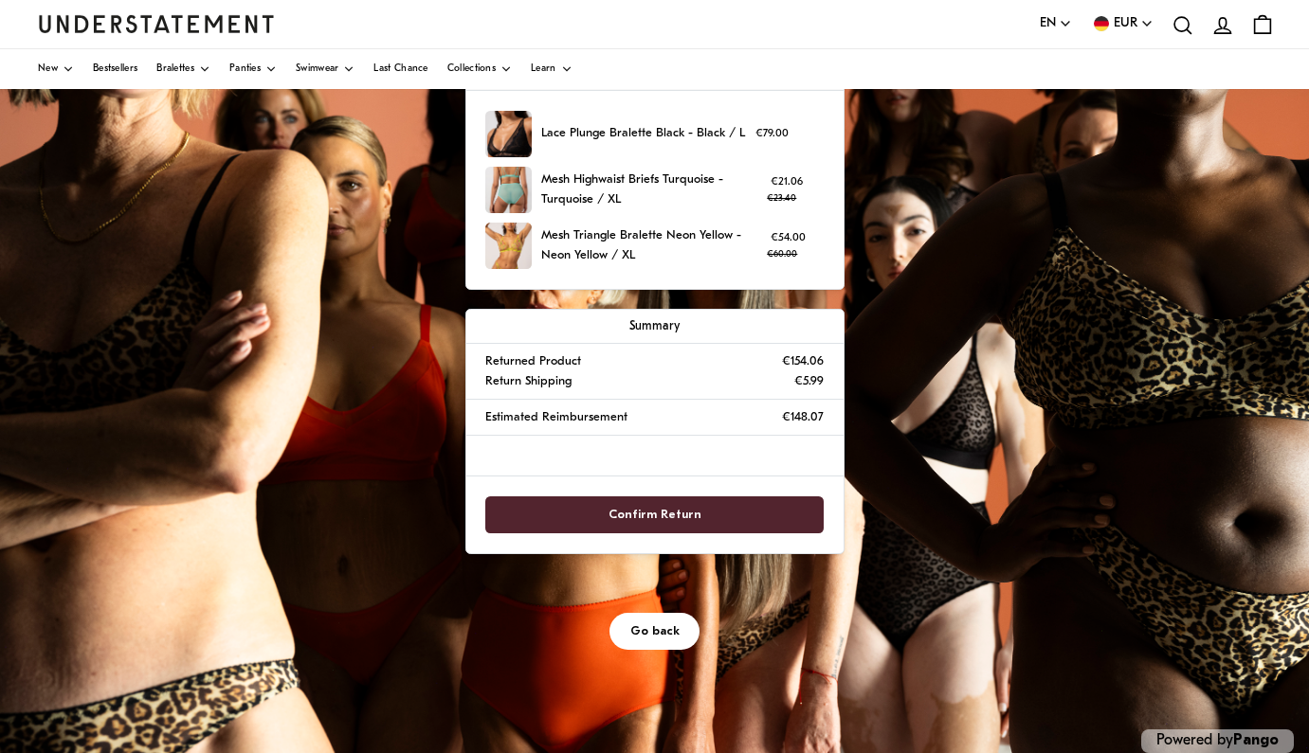
scroll to position [253, 0]
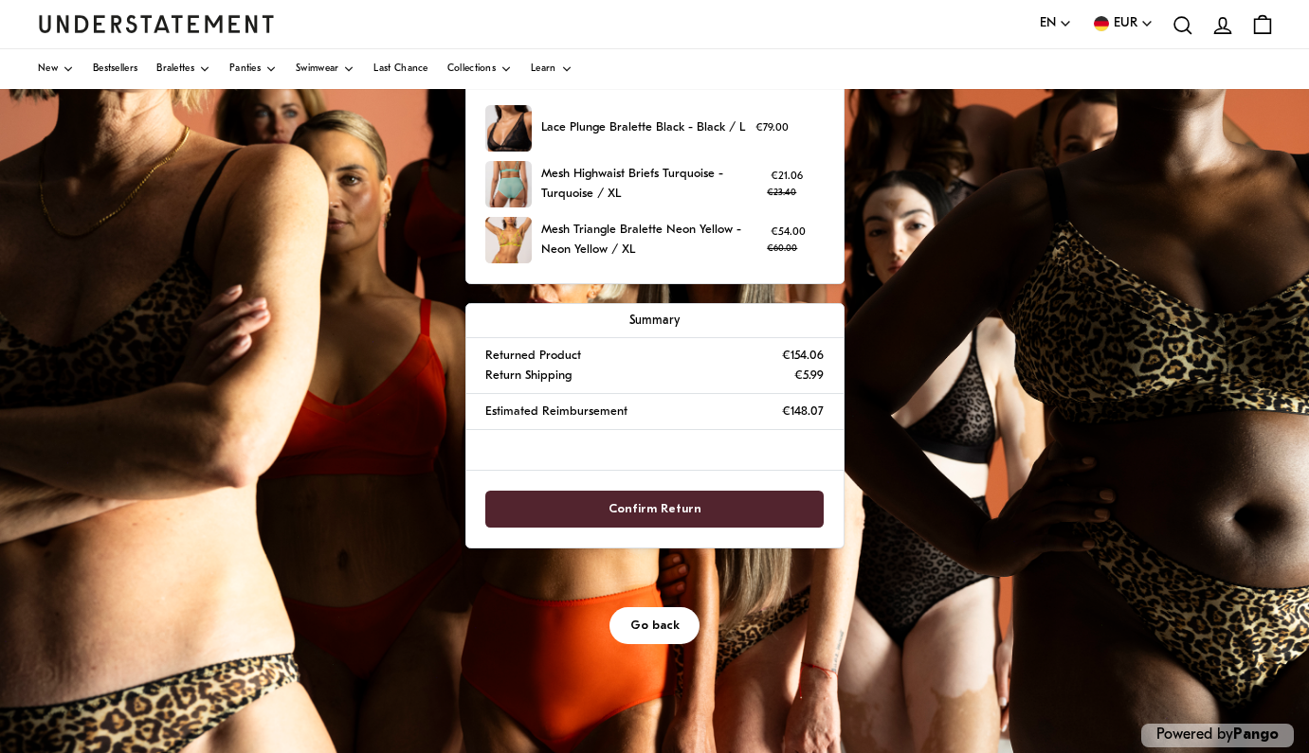
click at [701, 527] on span "Confirm Return" at bounding box center [654, 509] width 93 height 35
